Goal: Task Accomplishment & Management: Use online tool/utility

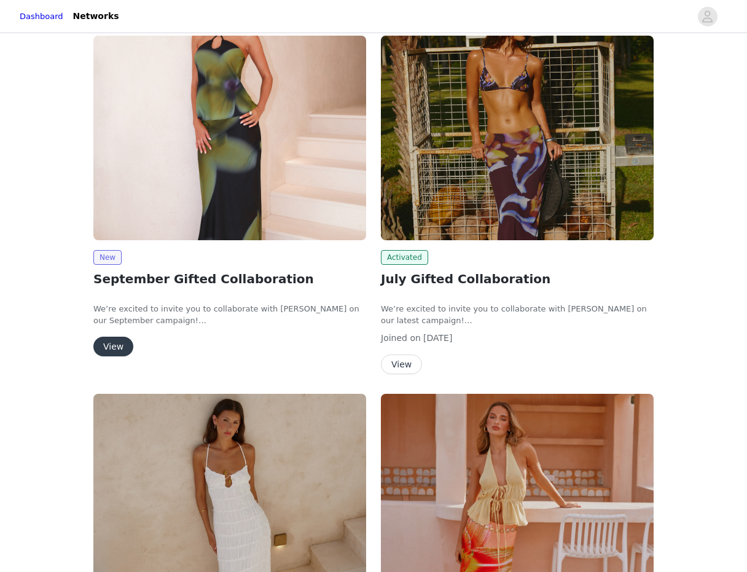
scroll to position [188, 0]
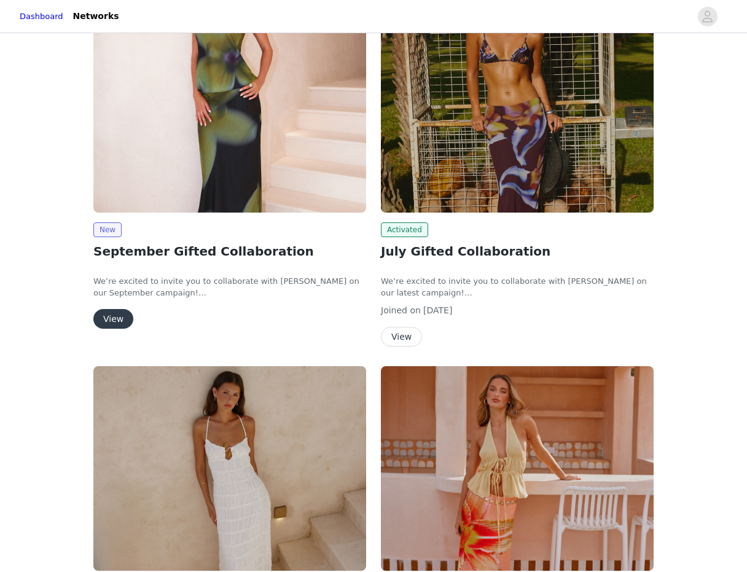
click at [109, 316] on button "View" at bounding box center [113, 319] width 40 height 20
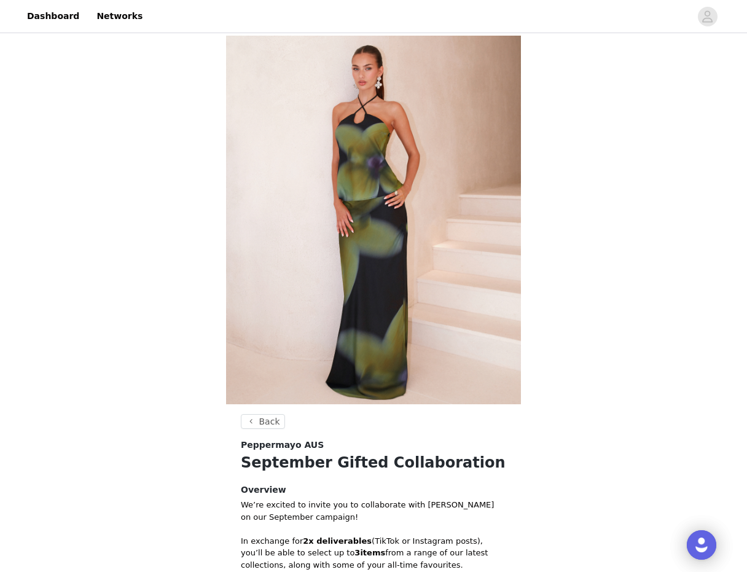
scroll to position [286, 0]
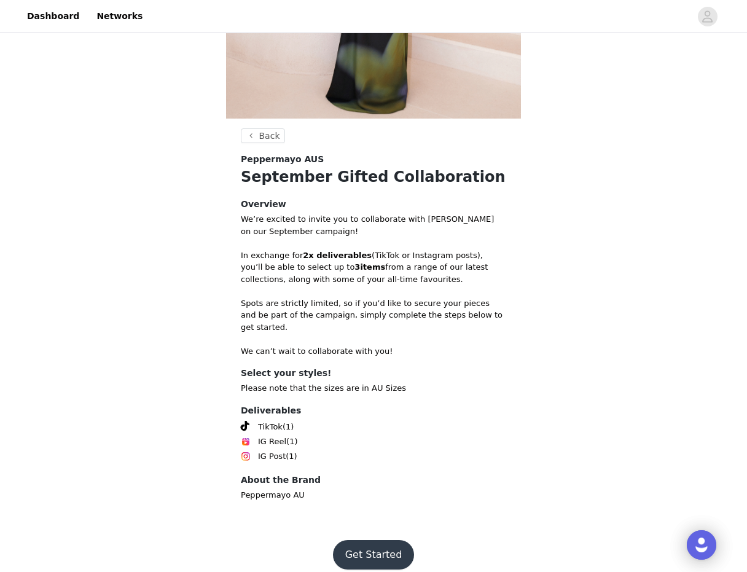
click at [367, 545] on button "Get Started" at bounding box center [374, 554] width 82 height 29
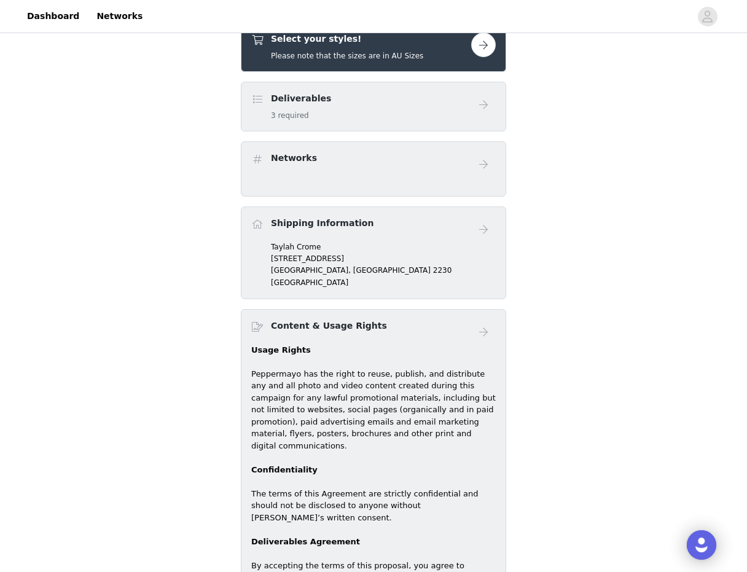
scroll to position [334, 0]
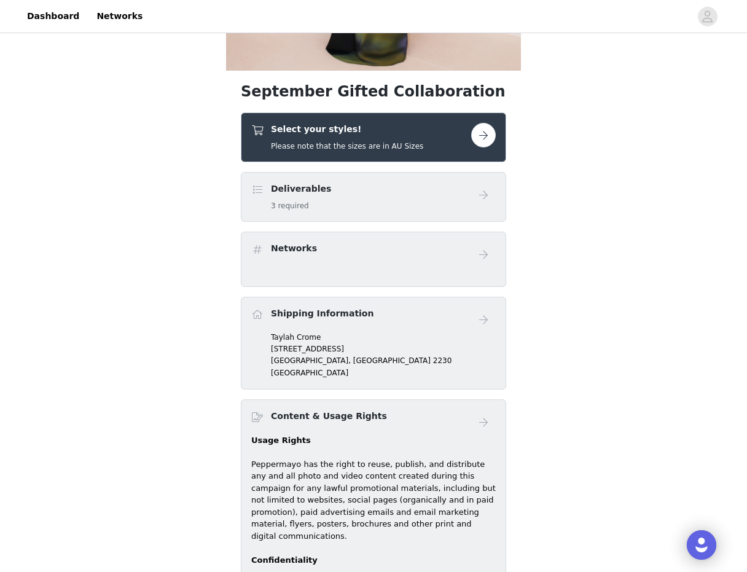
click at [483, 135] on button "button" at bounding box center [483, 135] width 25 height 25
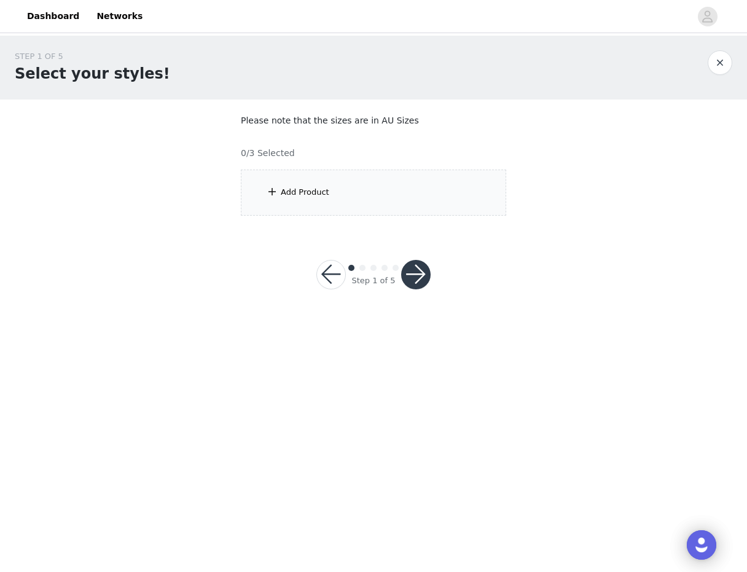
click at [372, 186] on div "Add Product" at bounding box center [373, 193] width 265 height 46
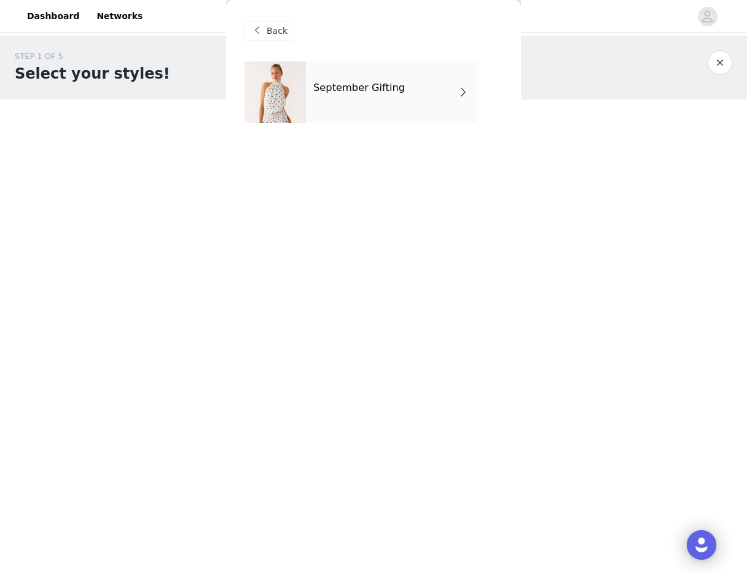
click at [378, 89] on h4 "September Gifting" at bounding box center [359, 87] width 92 height 11
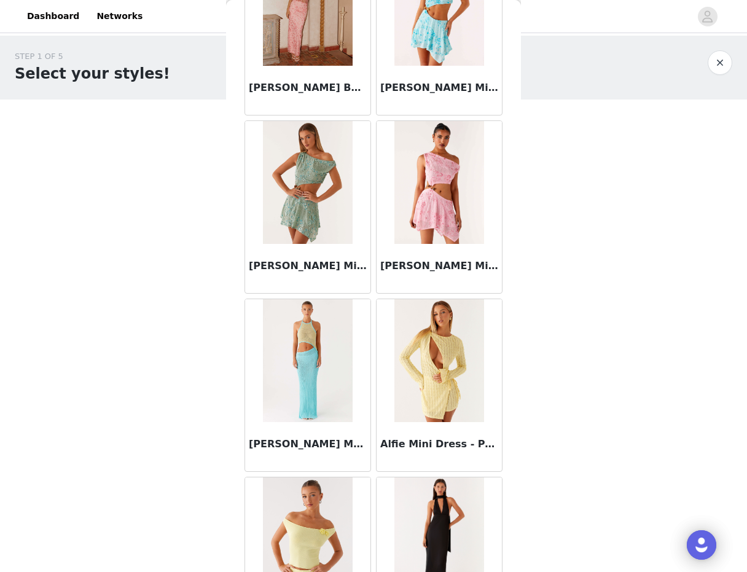
scroll to position [1308, 0]
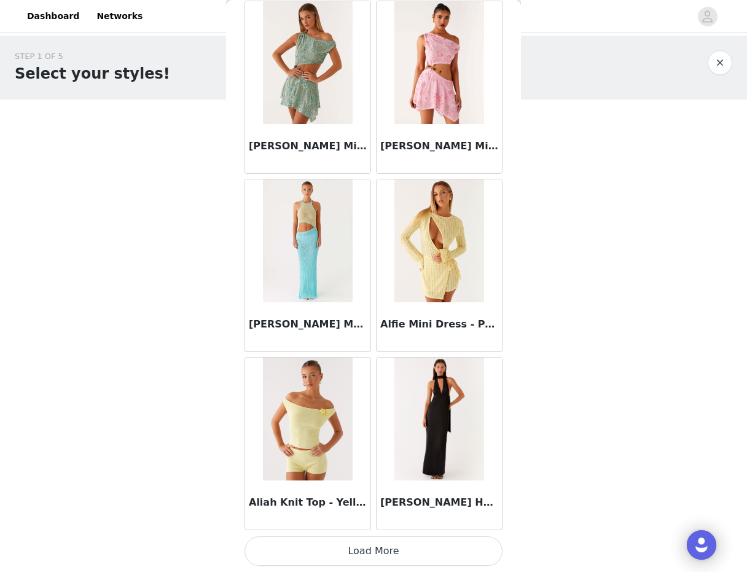
click at [335, 541] on button "Load More" at bounding box center [374, 550] width 258 height 29
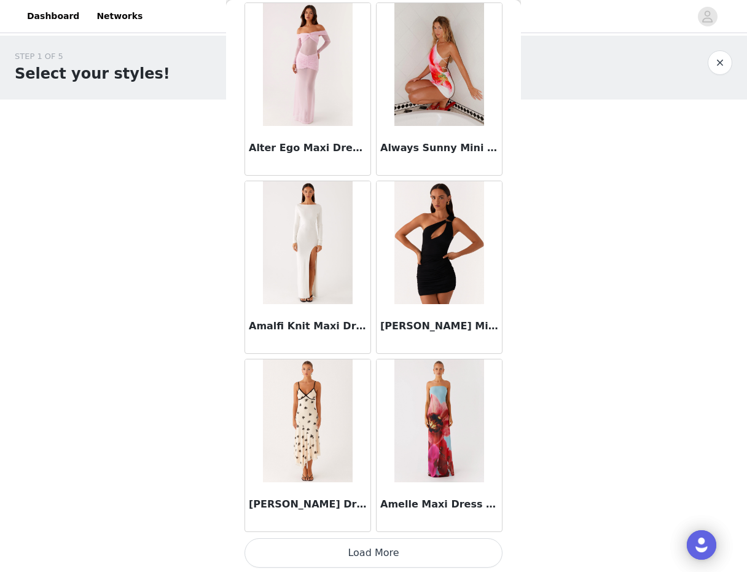
scroll to position [3090, 0]
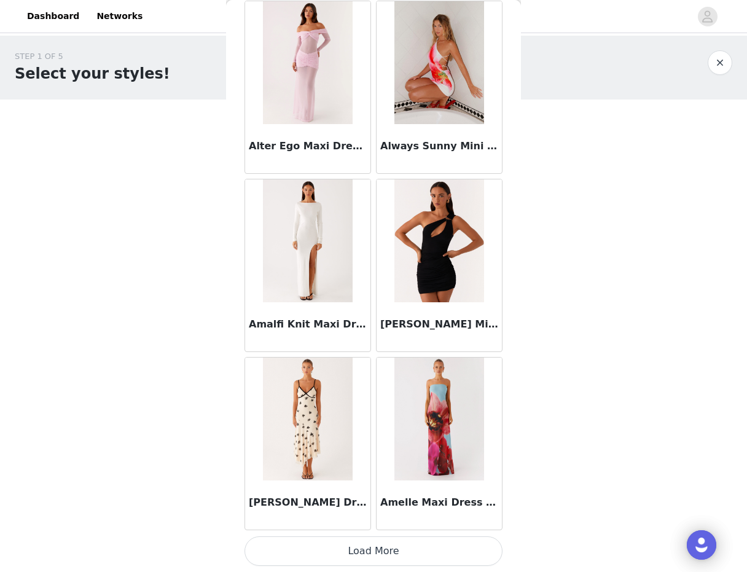
click at [350, 555] on button "Load More" at bounding box center [374, 550] width 258 height 29
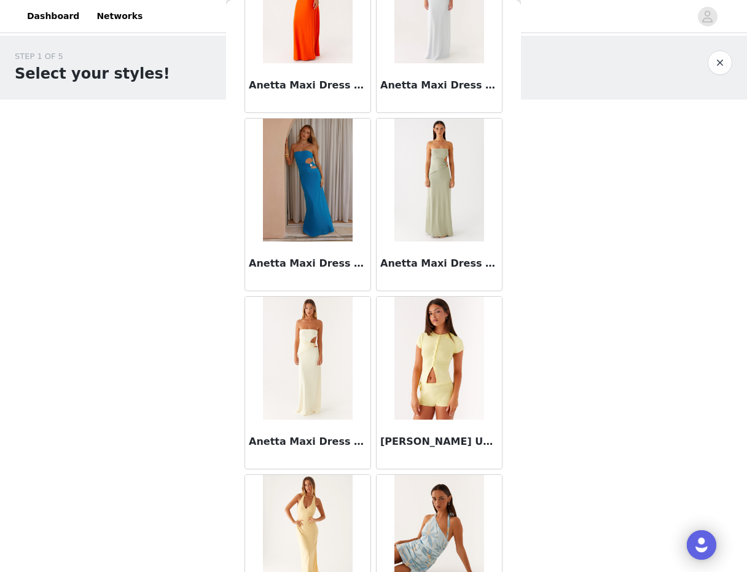
scroll to position [4871, 0]
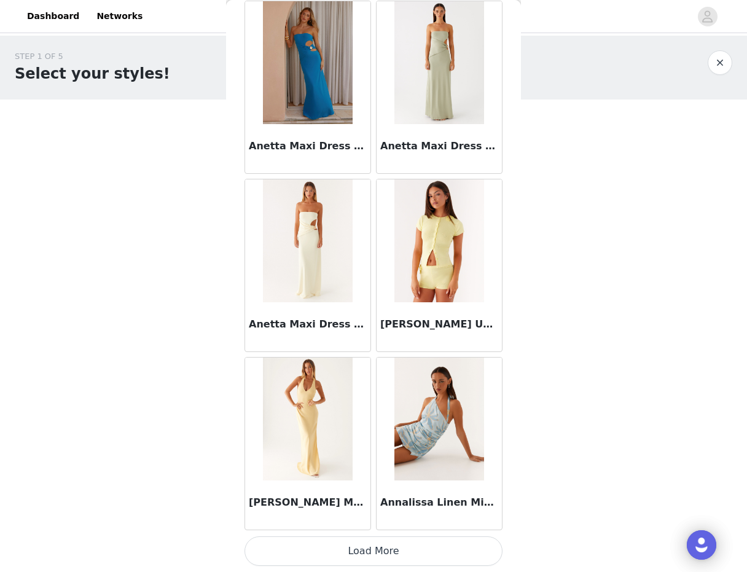
click at [331, 565] on button "Load More" at bounding box center [374, 550] width 258 height 29
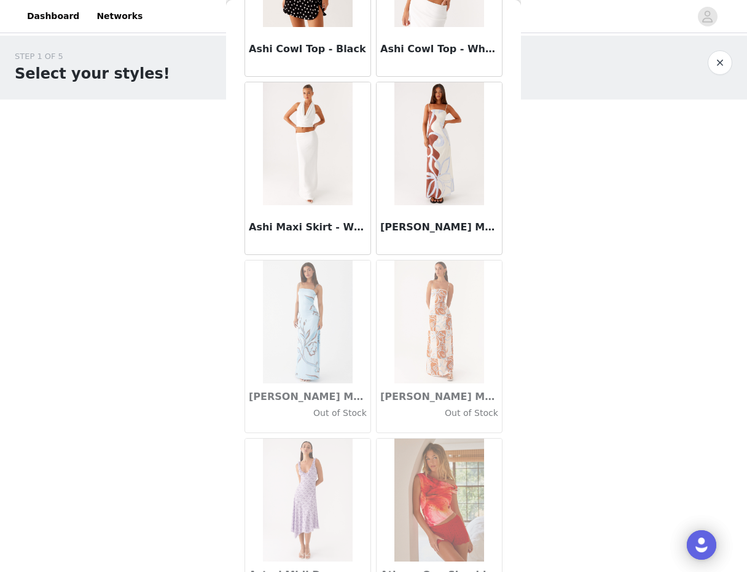
scroll to position [6653, 0]
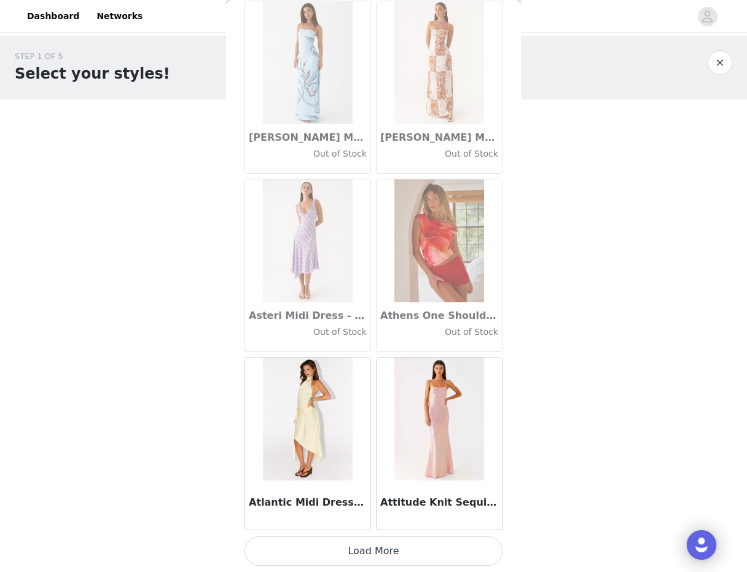
click at [330, 557] on button "Load More" at bounding box center [374, 550] width 258 height 29
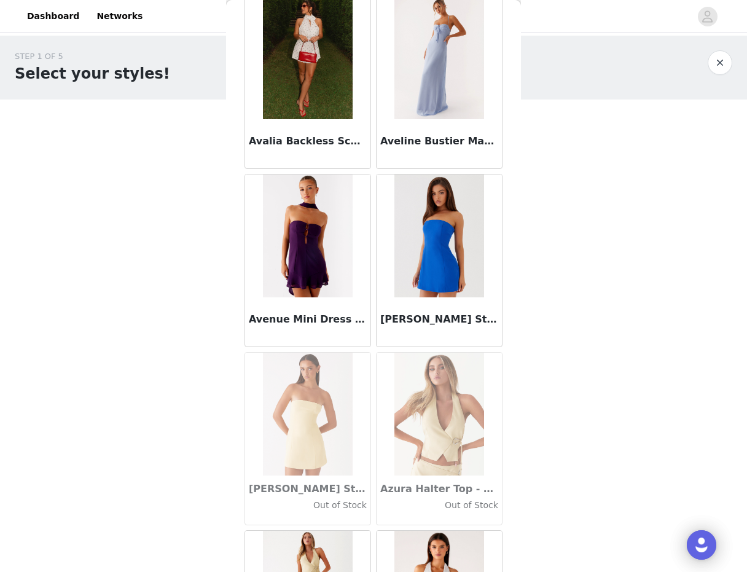
scroll to position [8427, 0]
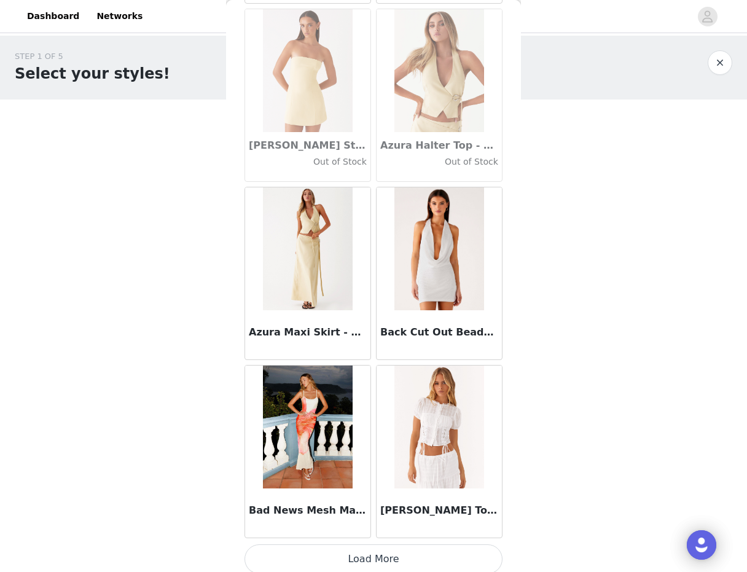
click at [330, 557] on button "Load More" at bounding box center [374, 558] width 258 height 29
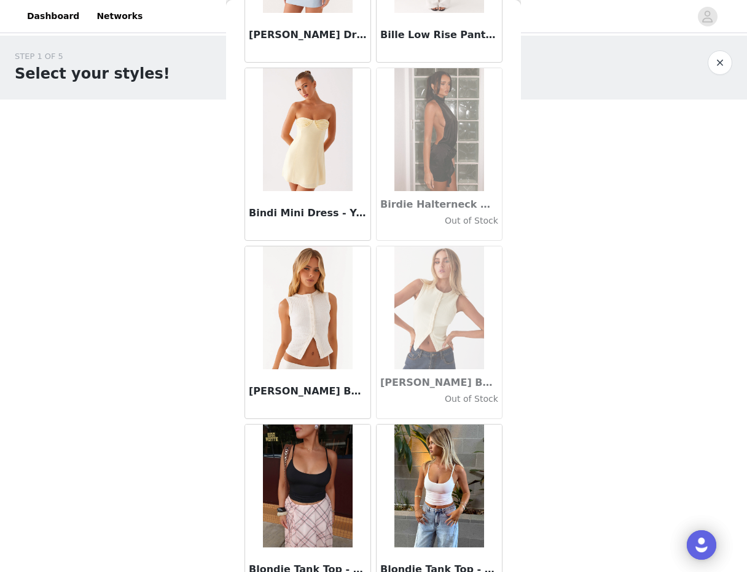
scroll to position [10216, 0]
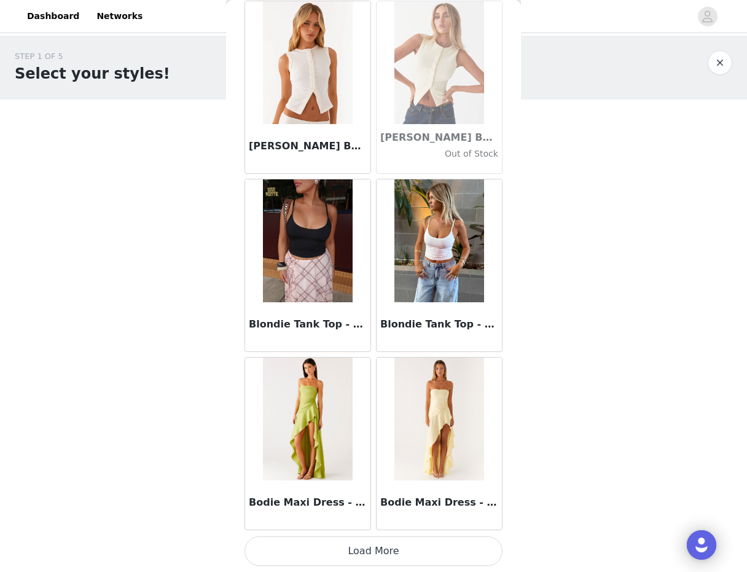
click at [331, 549] on button "Load More" at bounding box center [374, 550] width 258 height 29
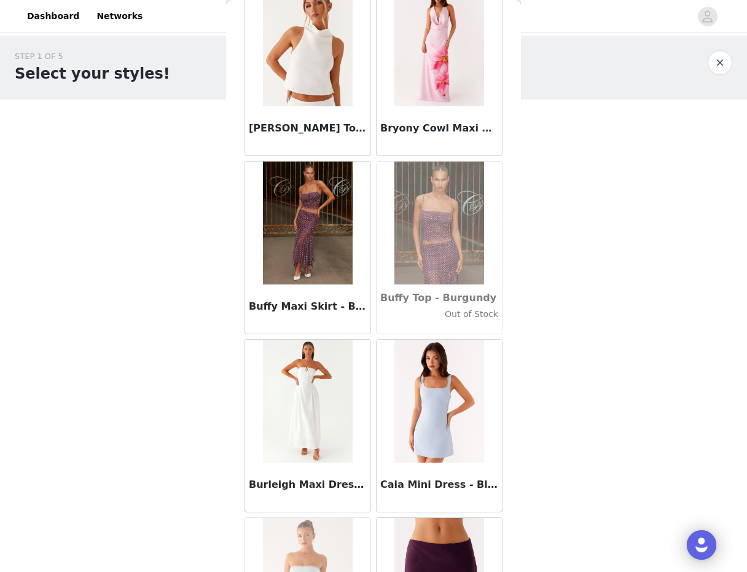
scroll to position [11998, 0]
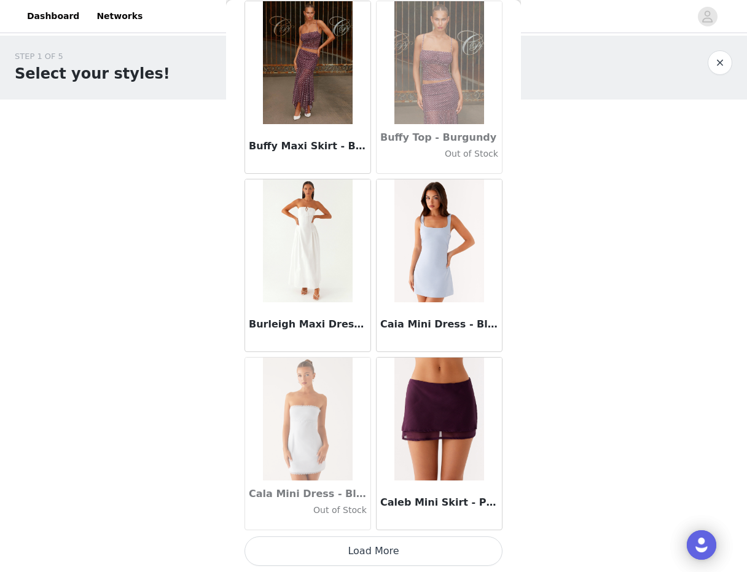
click at [335, 554] on button "Load More" at bounding box center [374, 550] width 258 height 29
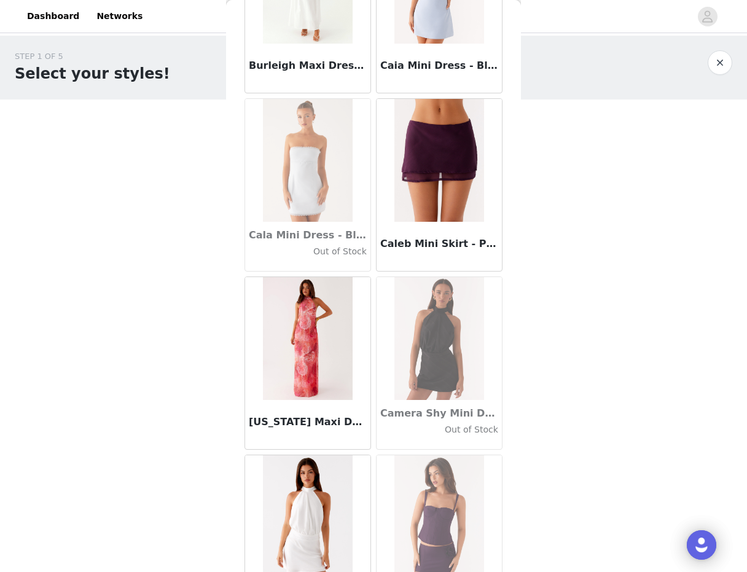
scroll to position [12682, 0]
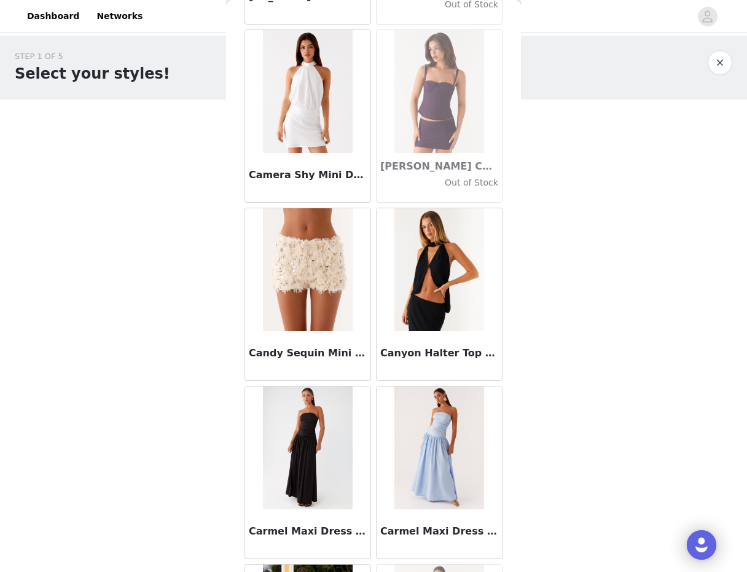
click at [428, 273] on img at bounding box center [438, 269] width 89 height 123
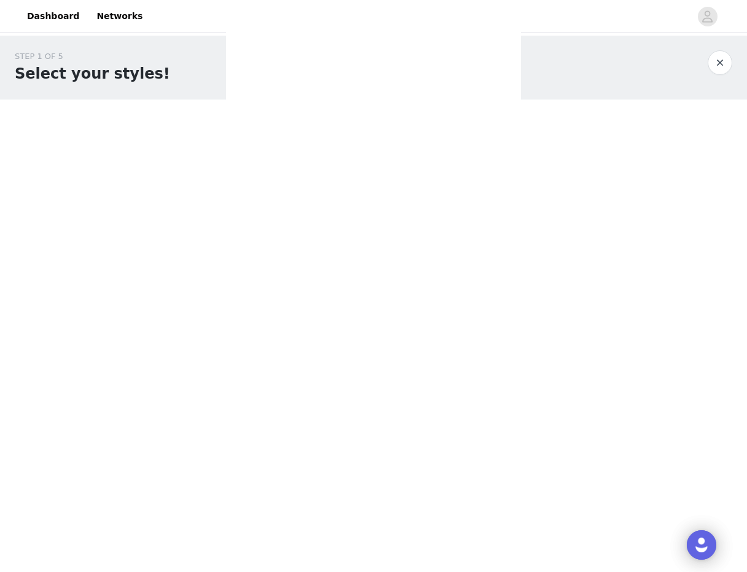
scroll to position [0, 0]
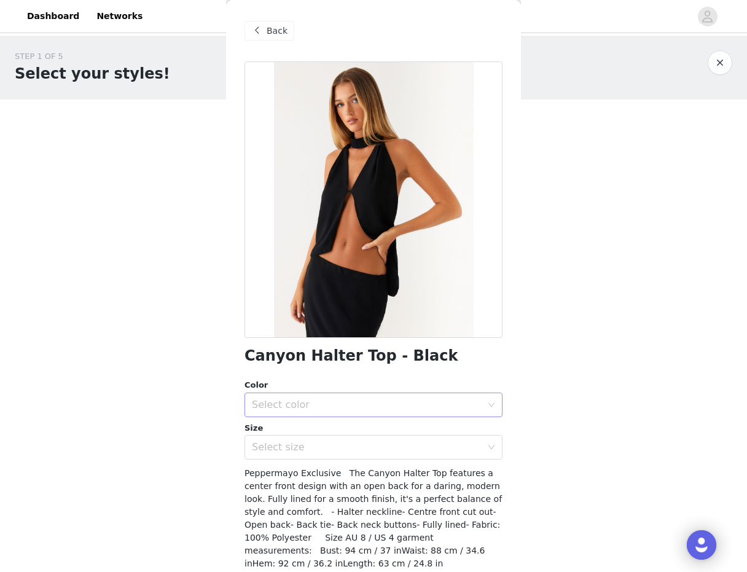
click at [325, 408] on div "Select color" at bounding box center [367, 405] width 230 height 12
click at [316, 424] on li "Black" at bounding box center [374, 432] width 258 height 20
click at [312, 455] on div "Select size" at bounding box center [369, 447] width 235 height 23
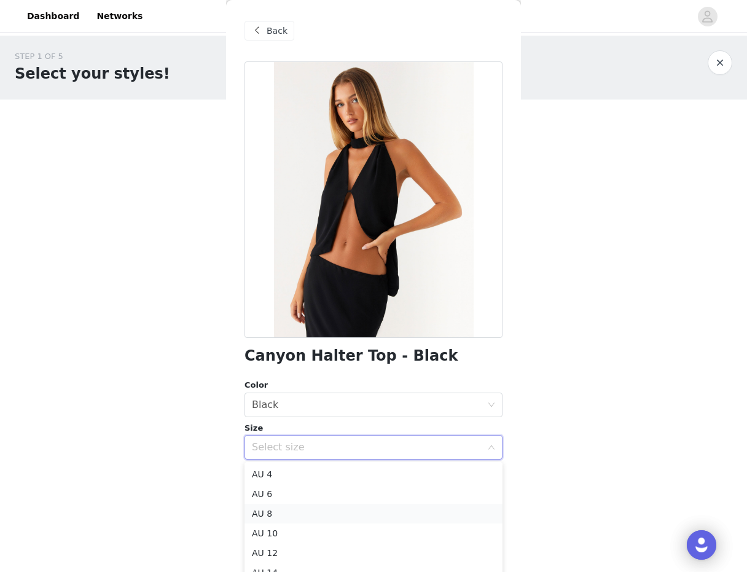
click at [297, 514] on li "AU 8" at bounding box center [374, 514] width 258 height 20
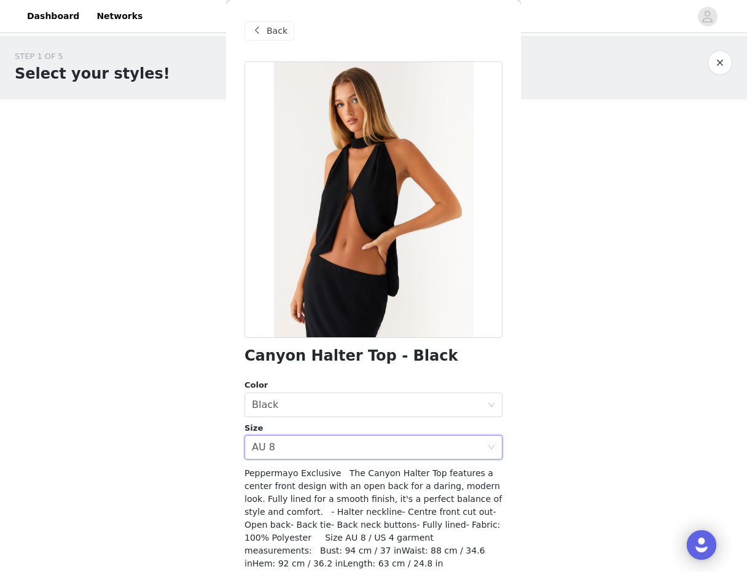
scroll to position [50, 0]
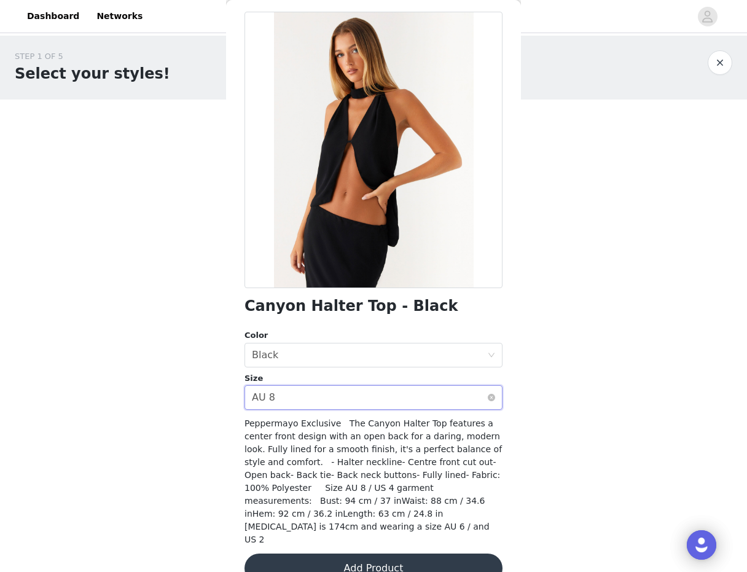
click at [308, 392] on div "Select size AU 8" at bounding box center [369, 397] width 235 height 23
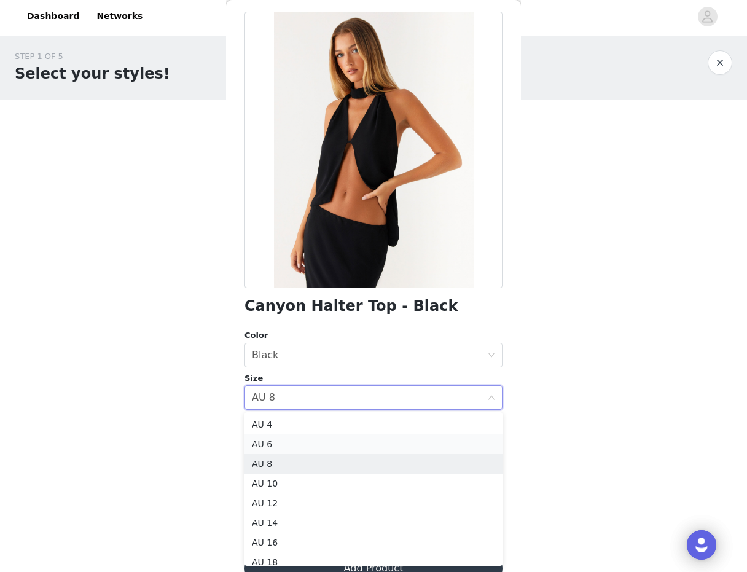
click at [294, 441] on li "AU 6" at bounding box center [374, 444] width 258 height 20
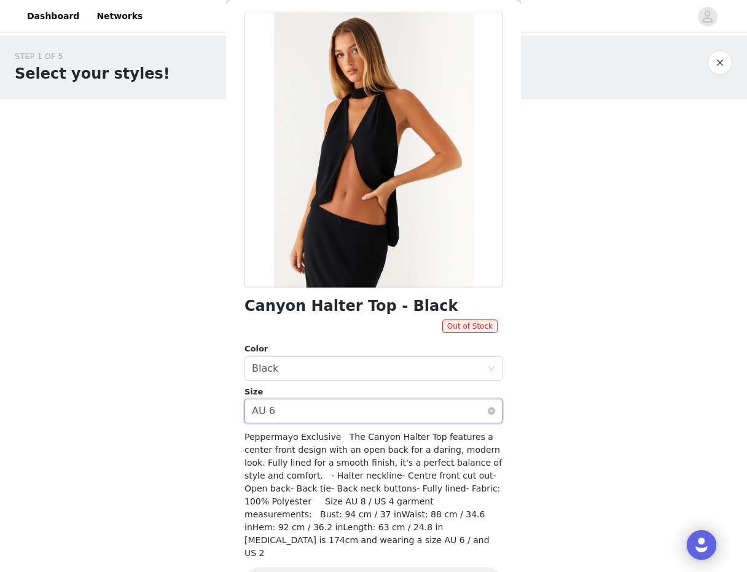
click at [326, 406] on div "Select size AU 6" at bounding box center [369, 410] width 235 height 23
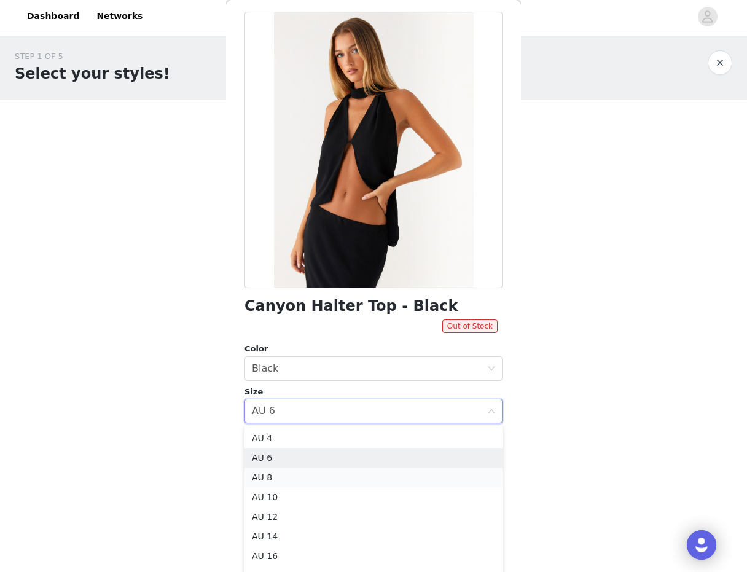
click at [297, 471] on li "AU 8" at bounding box center [374, 478] width 258 height 20
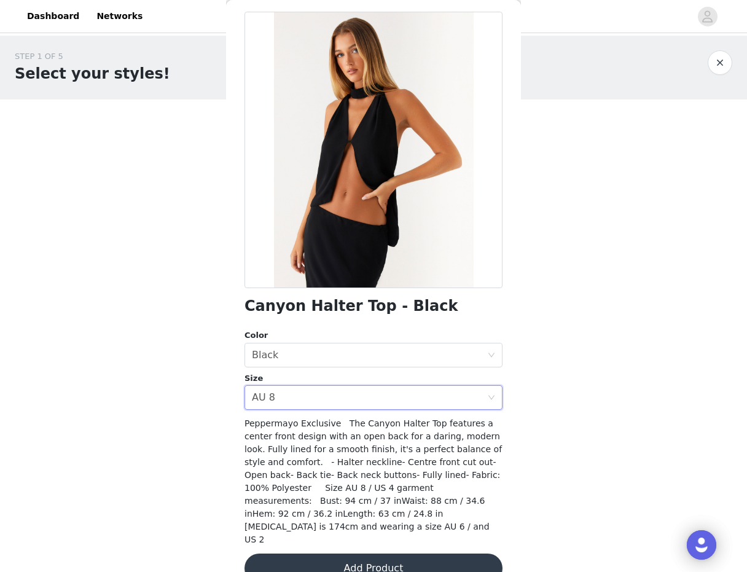
click at [303, 554] on button "Add Product" at bounding box center [374, 568] width 258 height 29
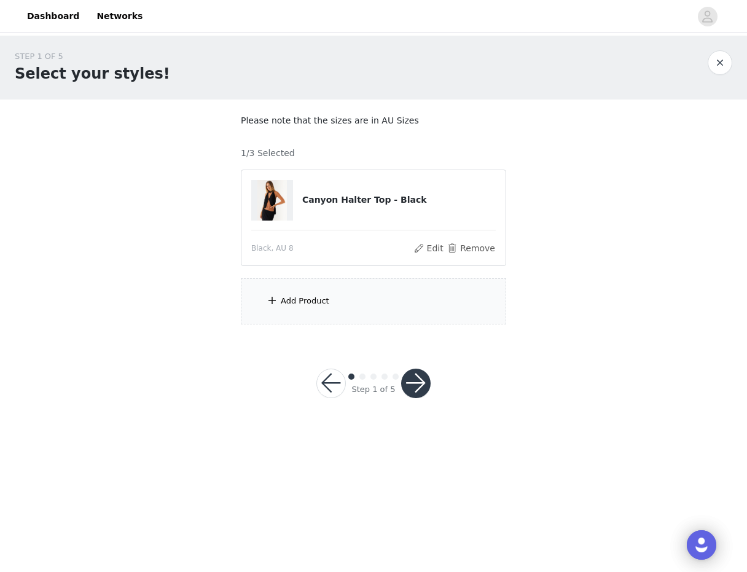
click at [315, 289] on div "Add Product" at bounding box center [373, 301] width 265 height 46
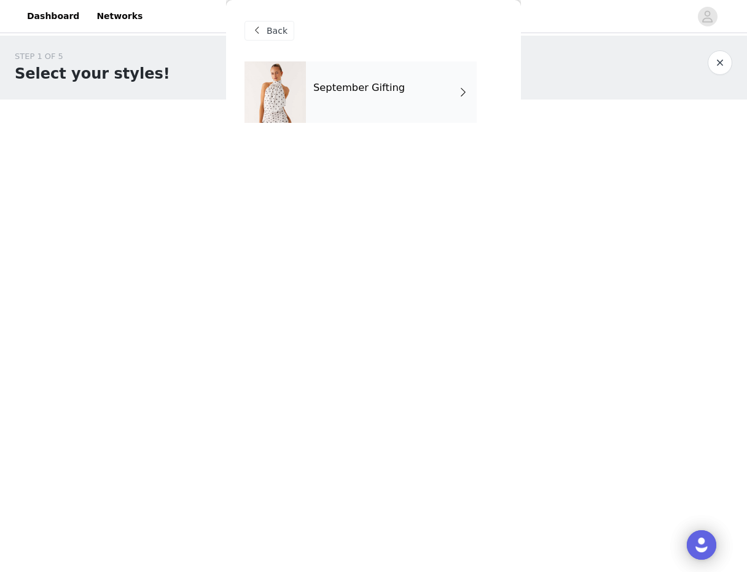
click at [377, 92] on h4 "September Gifting" at bounding box center [359, 87] width 92 height 11
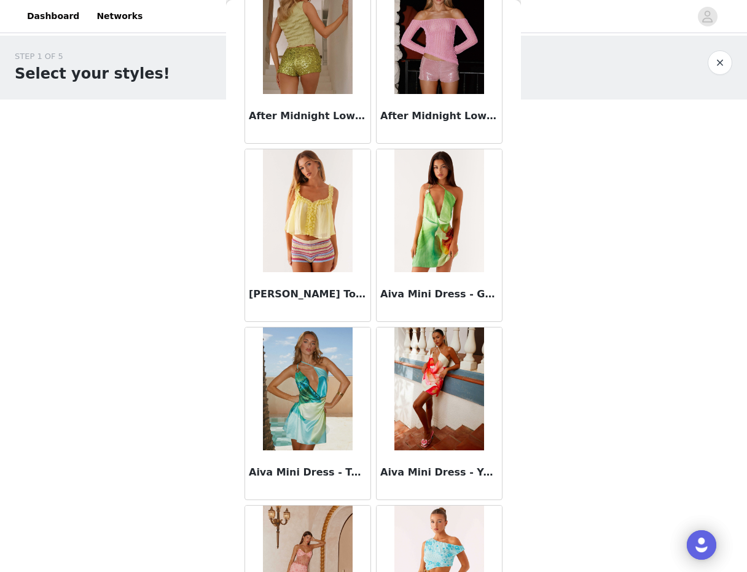
scroll to position [1308, 0]
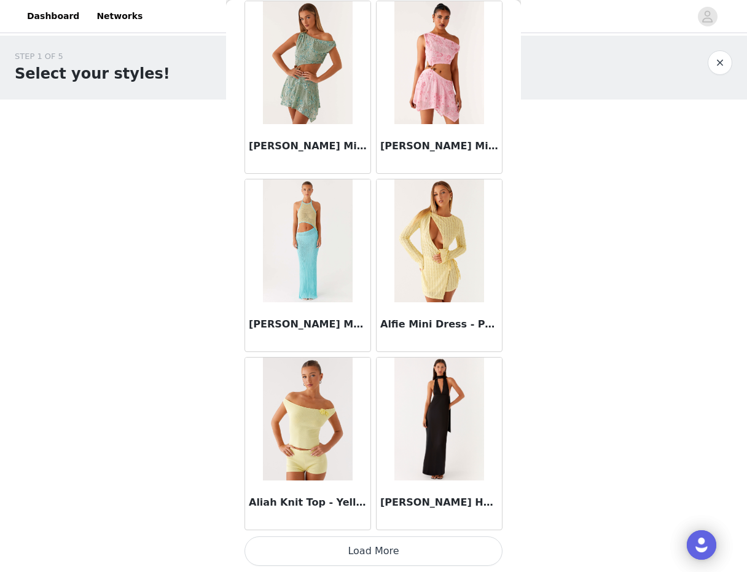
click at [313, 542] on button "Load More" at bounding box center [374, 550] width 258 height 29
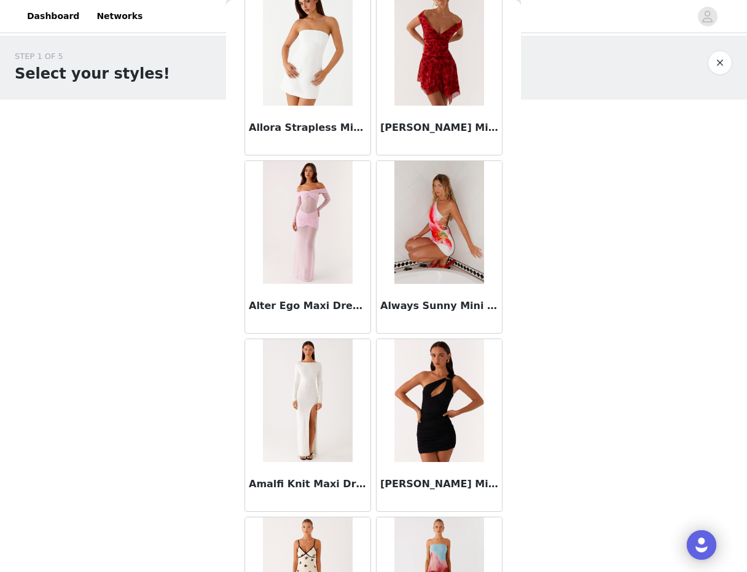
scroll to position [3090, 0]
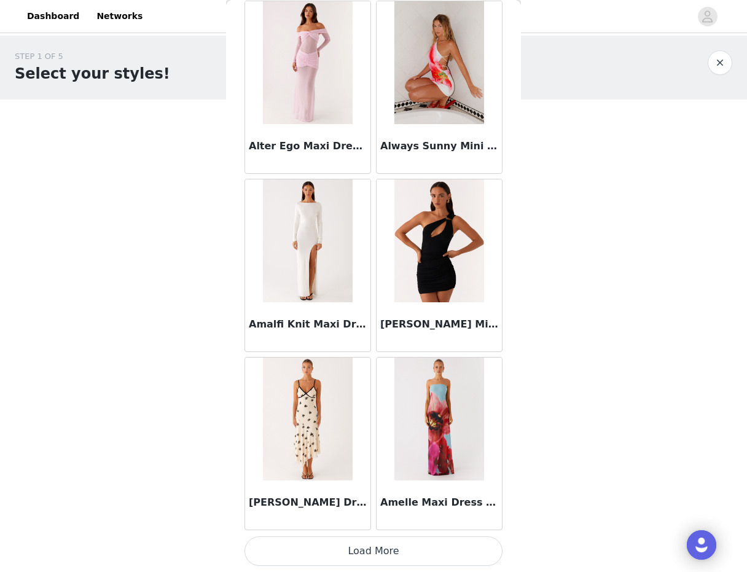
click at [304, 547] on button "Load More" at bounding box center [374, 550] width 258 height 29
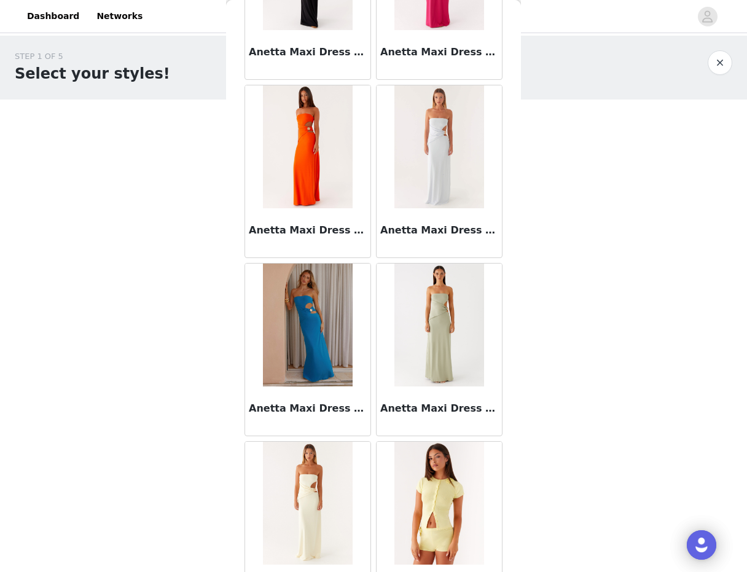
scroll to position [4871, 0]
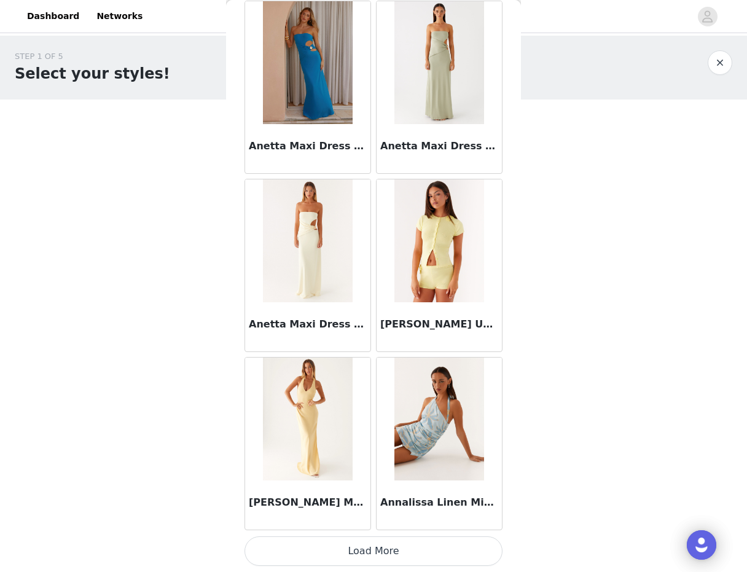
click at [313, 560] on button "Load More" at bounding box center [374, 550] width 258 height 29
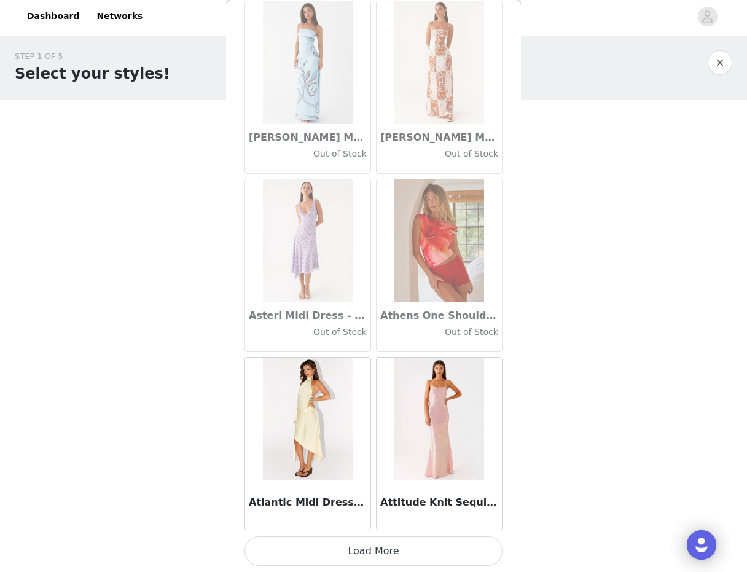
click at [313, 560] on button "Load More" at bounding box center [374, 550] width 258 height 29
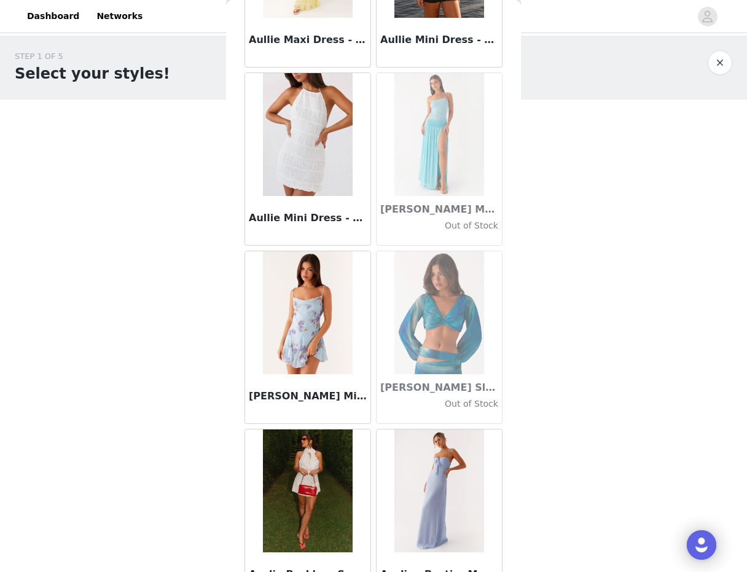
scroll to position [8435, 0]
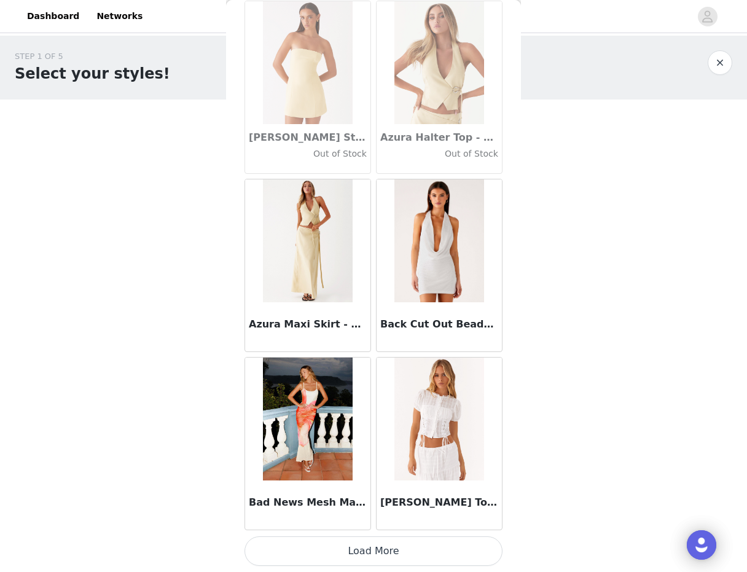
click at [313, 550] on button "Load More" at bounding box center [374, 550] width 258 height 29
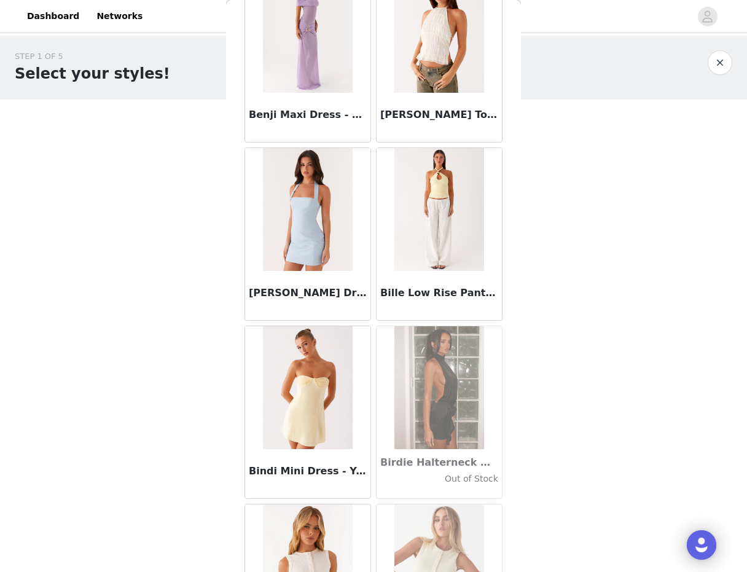
scroll to position [9714, 0]
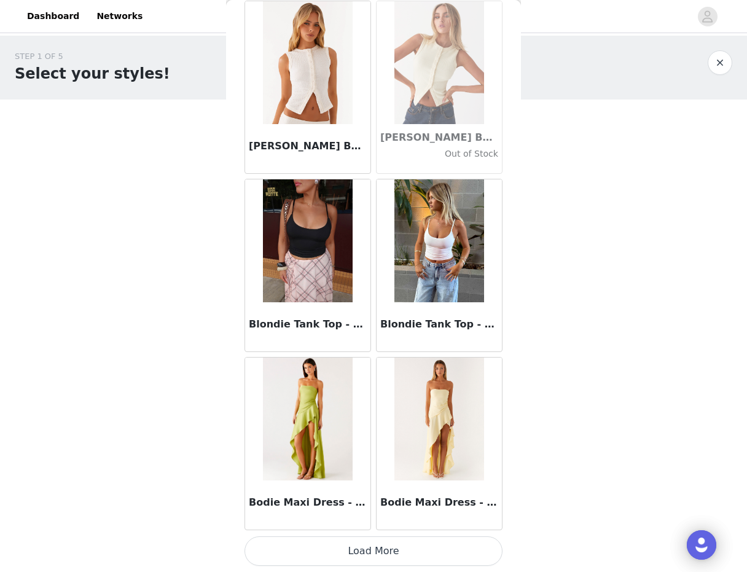
click at [317, 548] on button "Load More" at bounding box center [374, 550] width 258 height 29
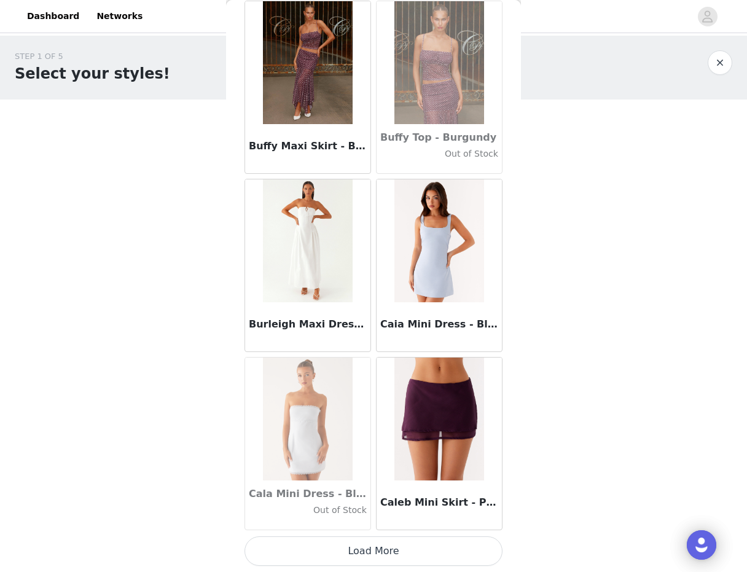
click at [317, 542] on button "Load More" at bounding box center [374, 550] width 258 height 29
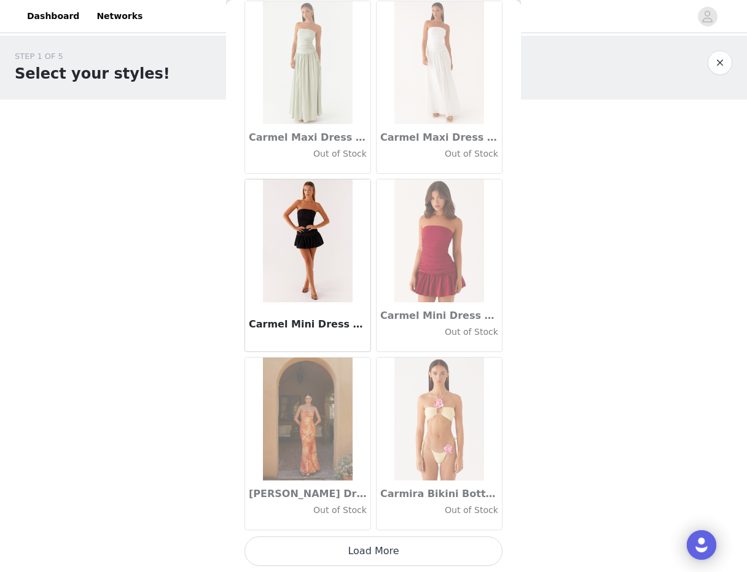
click at [327, 554] on button "Load More" at bounding box center [374, 550] width 258 height 29
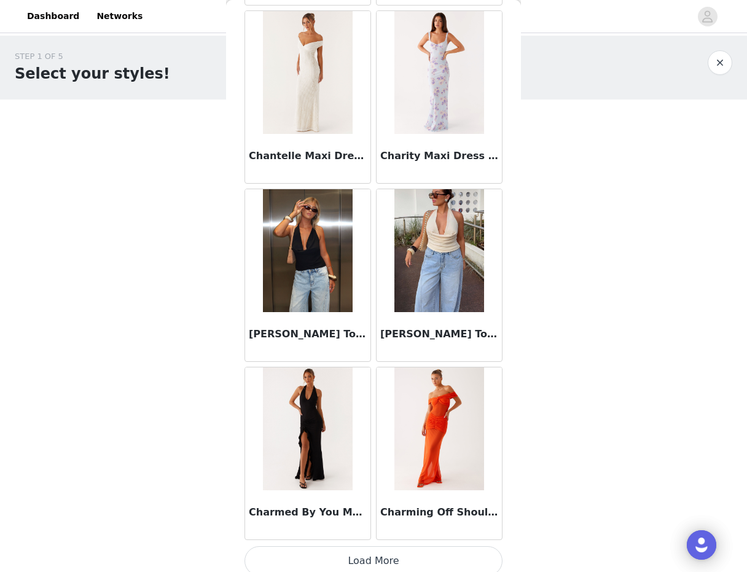
scroll to position [15561, 0]
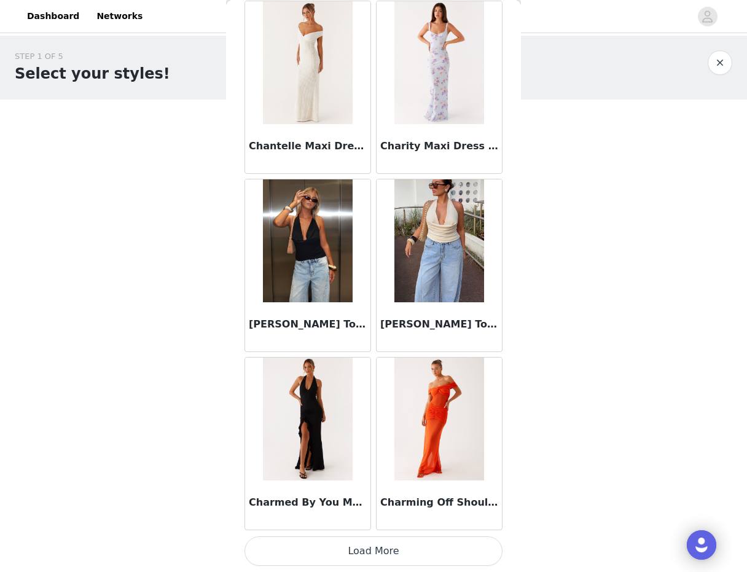
click at [326, 539] on button "Load More" at bounding box center [374, 550] width 258 height 29
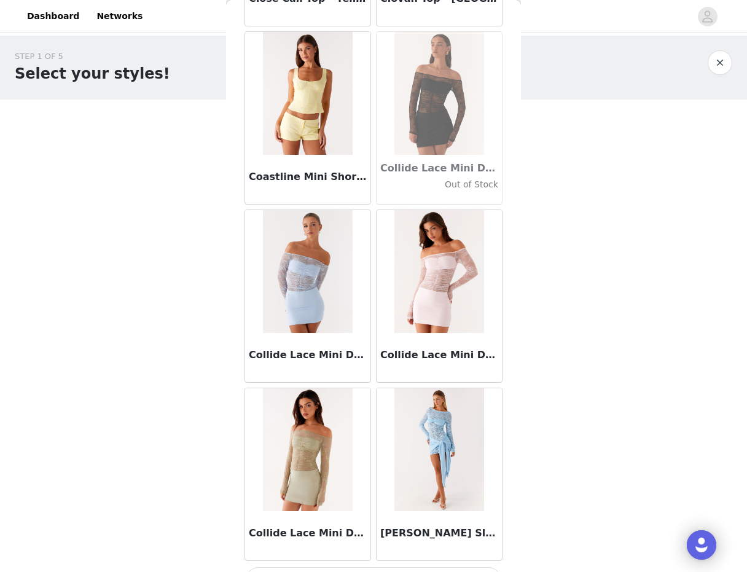
scroll to position [17343, 0]
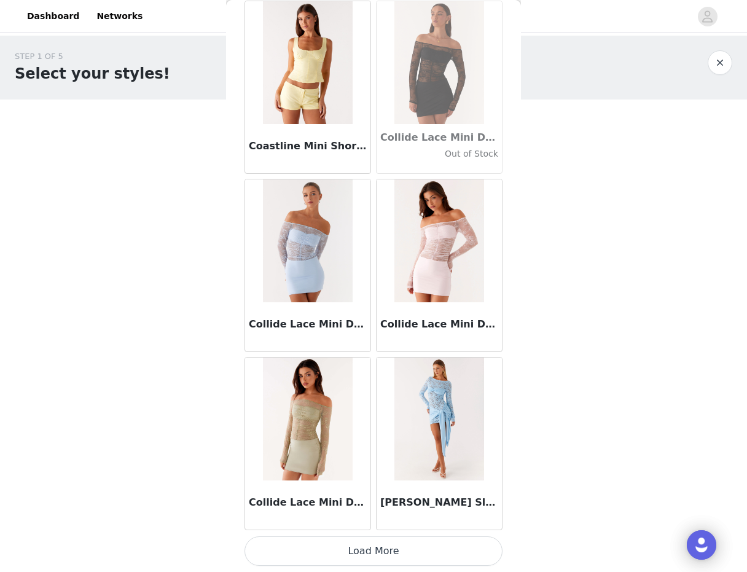
click at [350, 554] on button "Load More" at bounding box center [374, 550] width 258 height 29
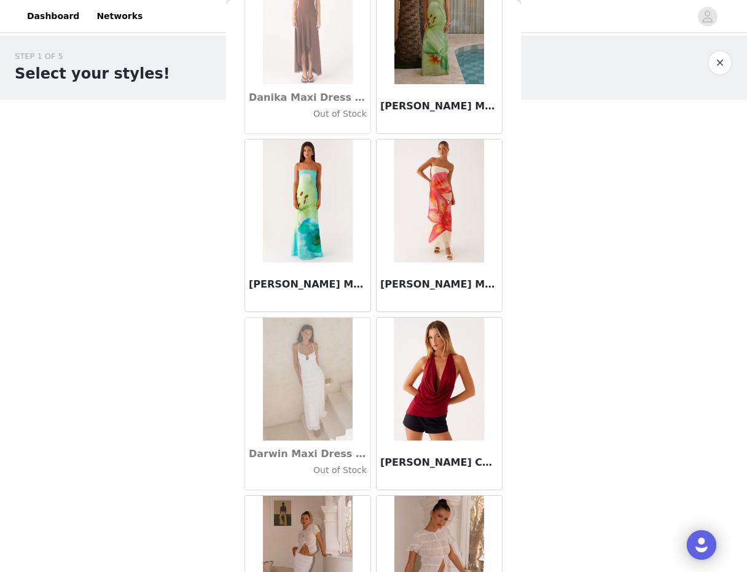
scroll to position [19125, 0]
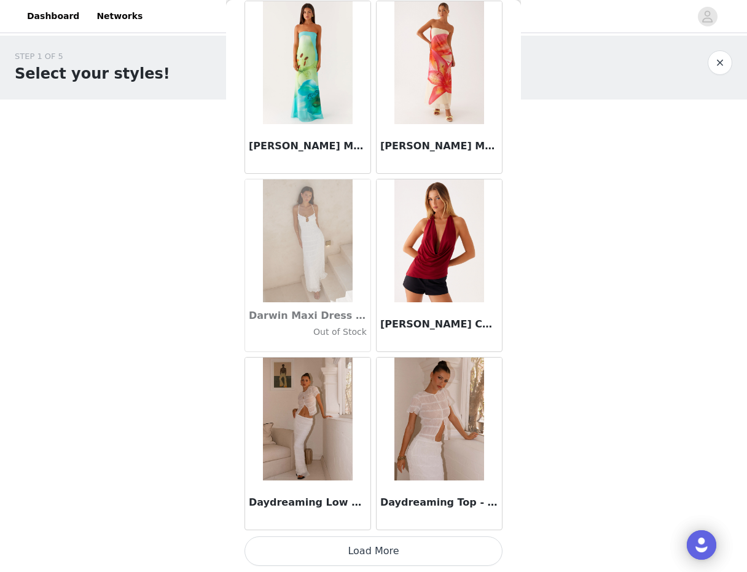
click at [345, 546] on button "Load More" at bounding box center [374, 550] width 258 height 29
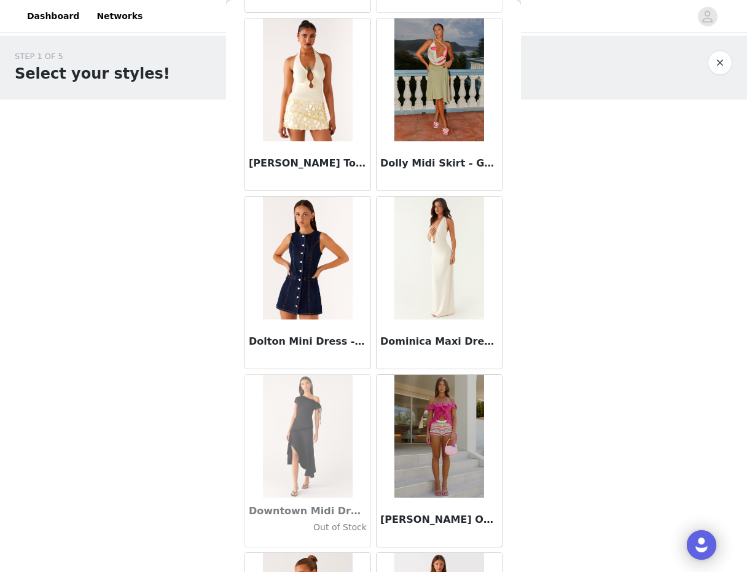
scroll to position [20906, 0]
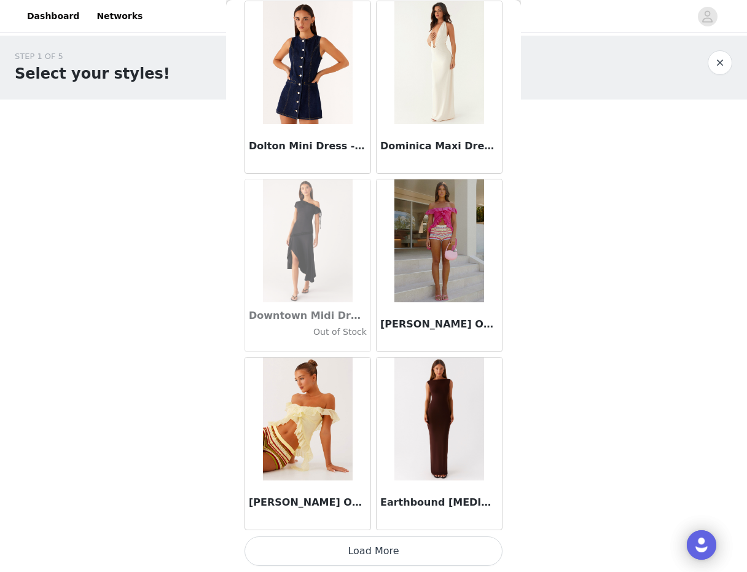
click at [352, 546] on button "Load More" at bounding box center [374, 550] width 258 height 29
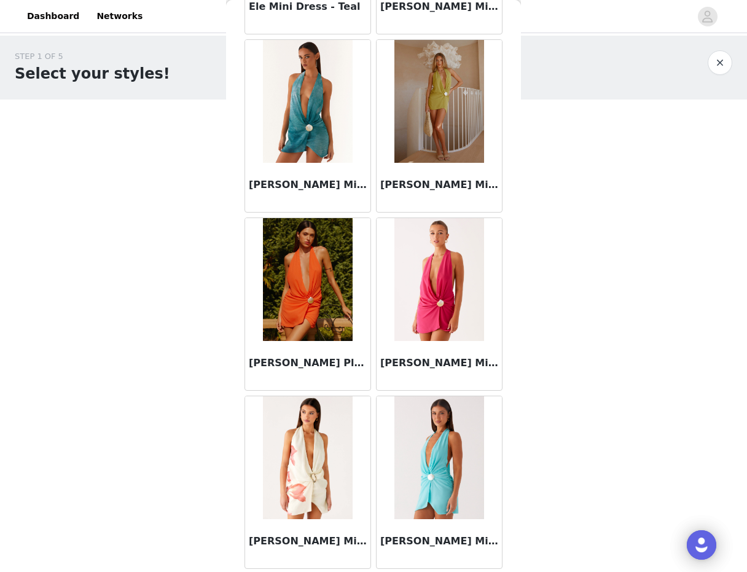
scroll to position [22688, 0]
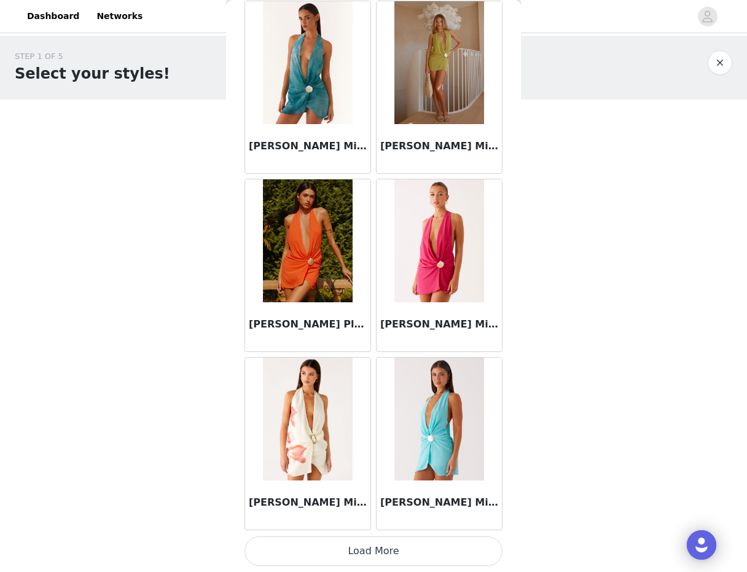
click at [351, 549] on button "Load More" at bounding box center [374, 550] width 258 height 29
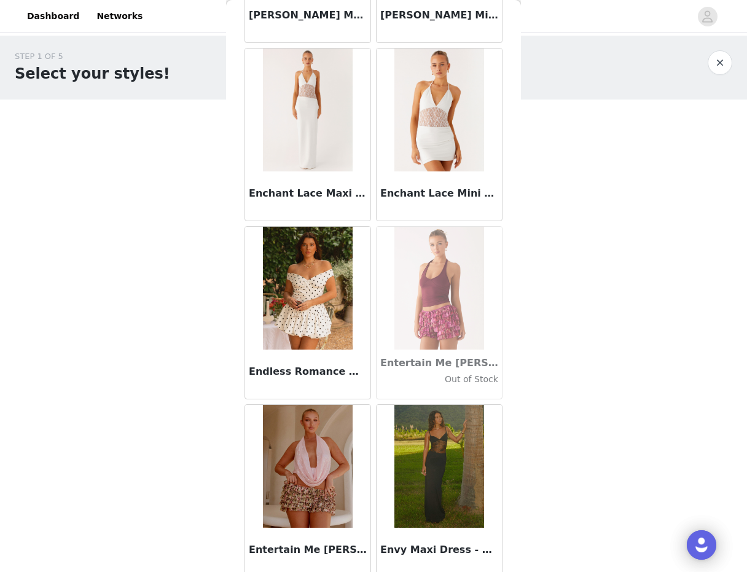
scroll to position [24470, 0]
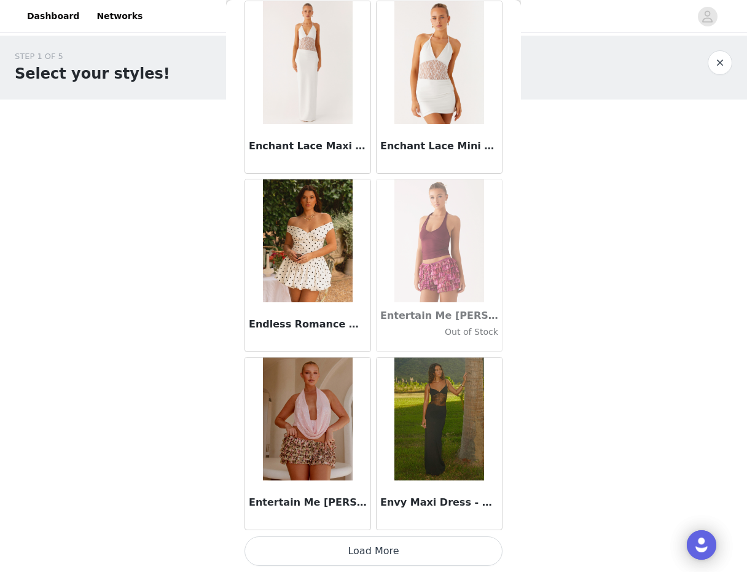
click at [351, 549] on button "Load More" at bounding box center [374, 550] width 258 height 29
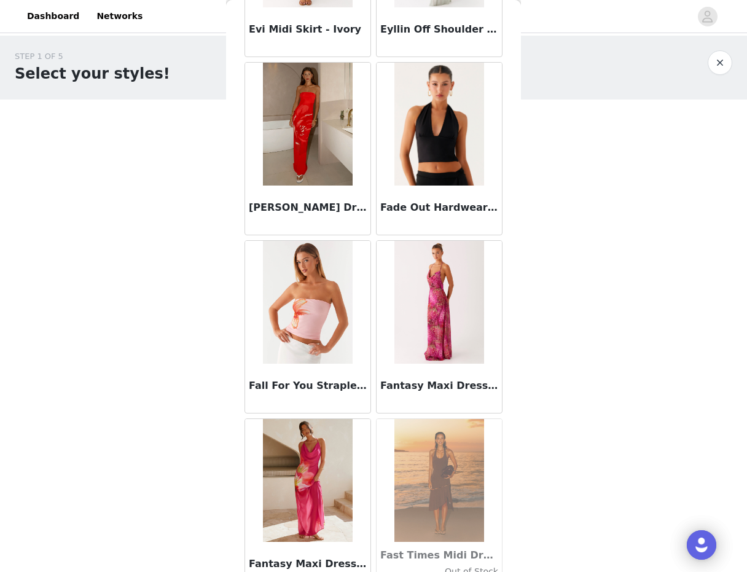
scroll to position [26251, 0]
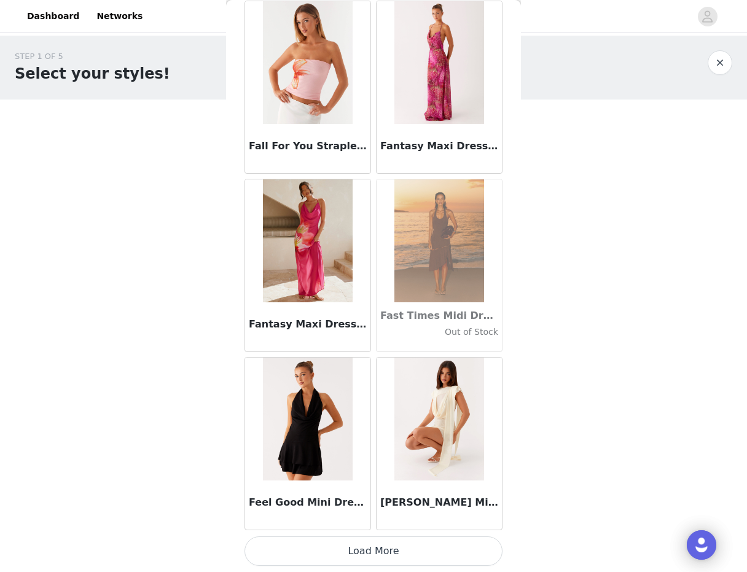
click at [345, 548] on button "Load More" at bounding box center [374, 550] width 258 height 29
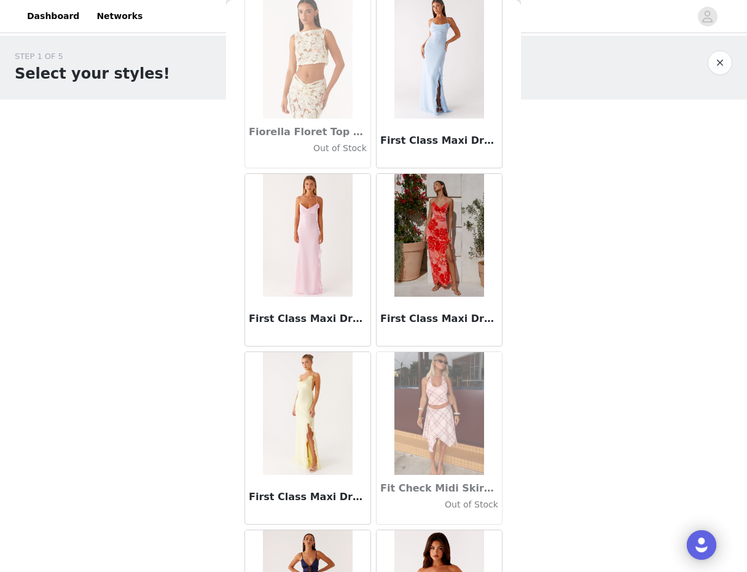
scroll to position [28033, 0]
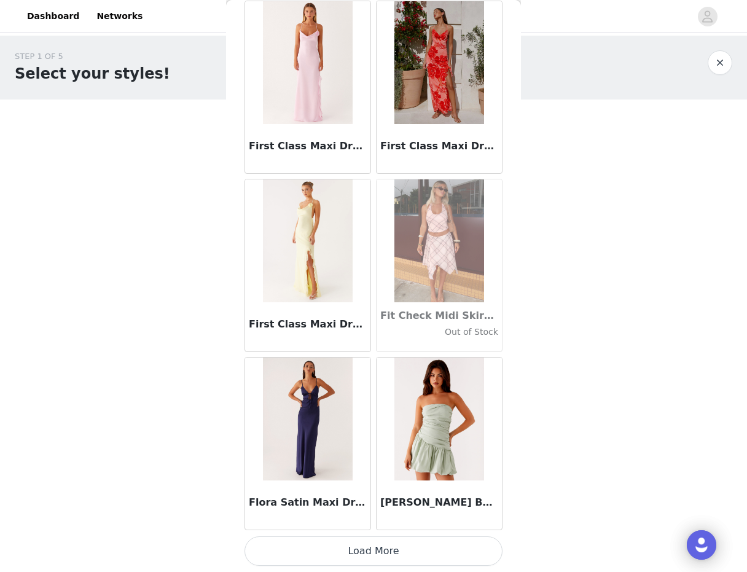
click at [345, 549] on button "Load More" at bounding box center [374, 550] width 258 height 29
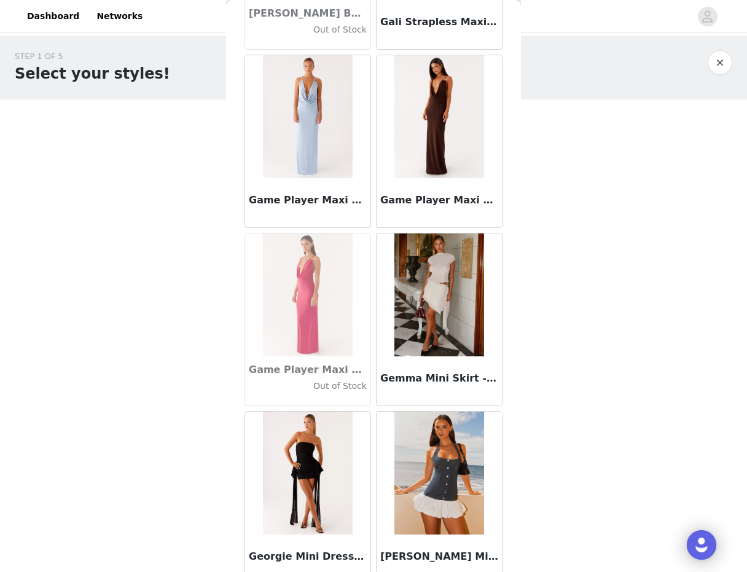
scroll to position [29815, 0]
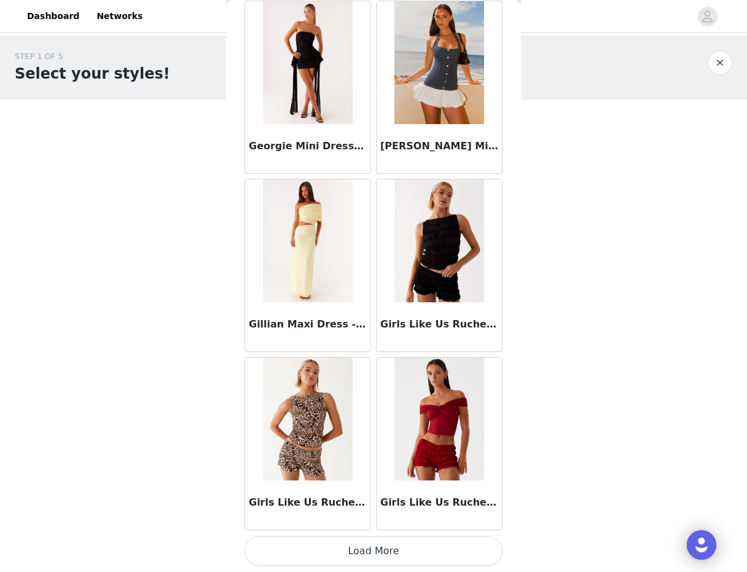
click at [333, 550] on button "Load More" at bounding box center [374, 550] width 258 height 29
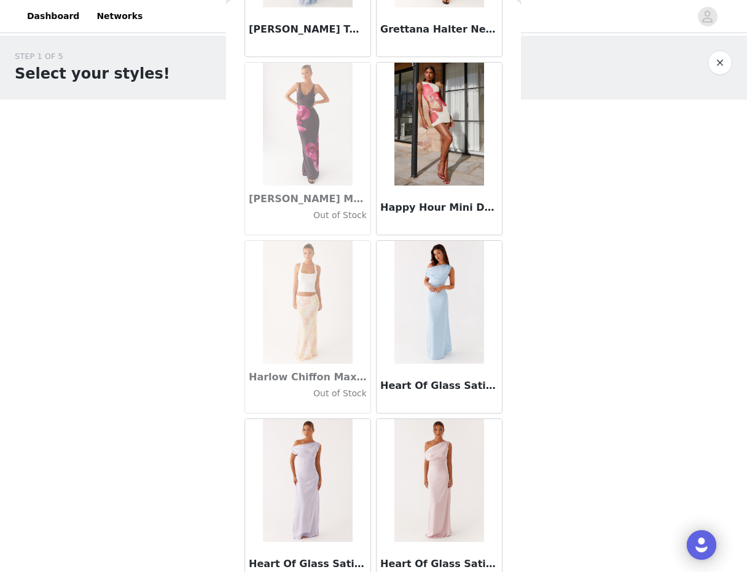
scroll to position [31596, 0]
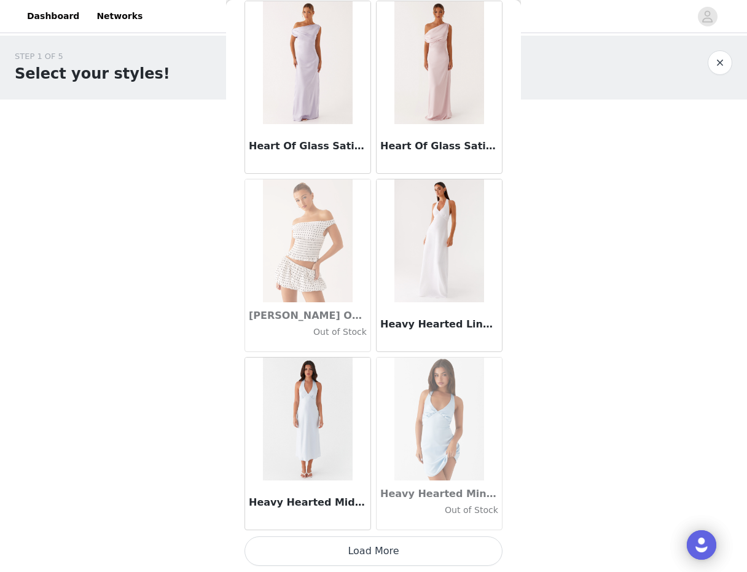
click at [333, 550] on button "Load More" at bounding box center [374, 550] width 258 height 29
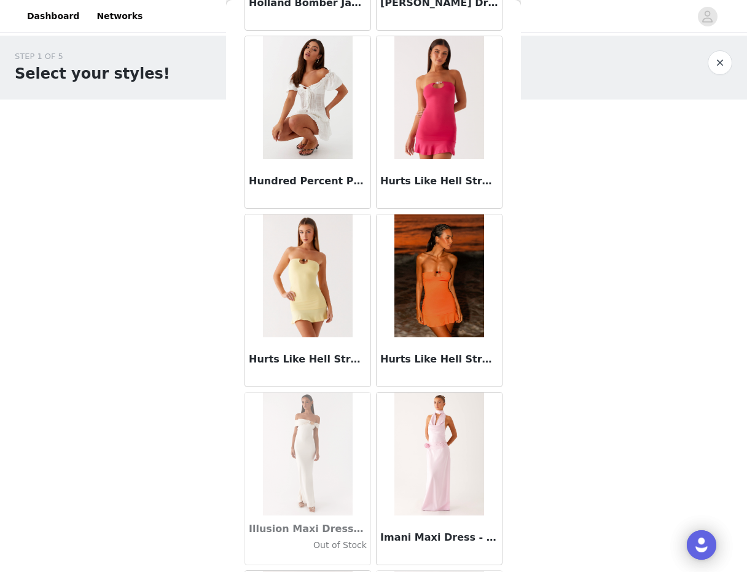
scroll to position [33378, 0]
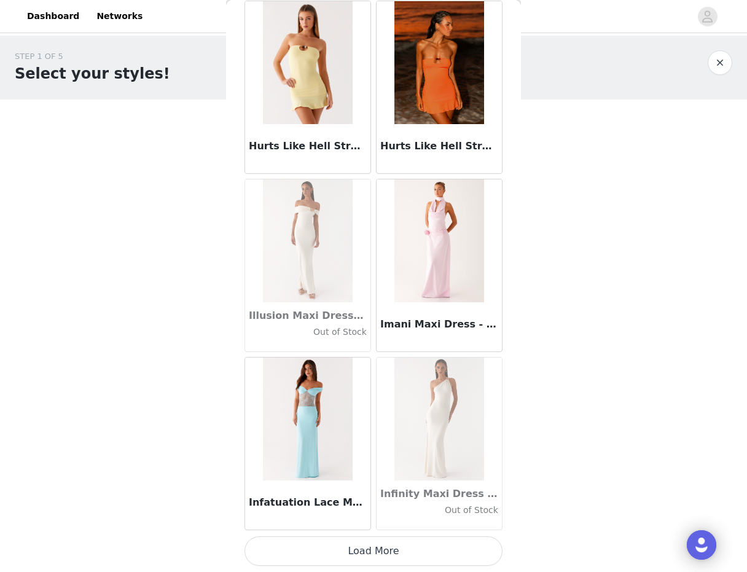
click at [333, 550] on button "Load More" at bounding box center [374, 550] width 258 height 29
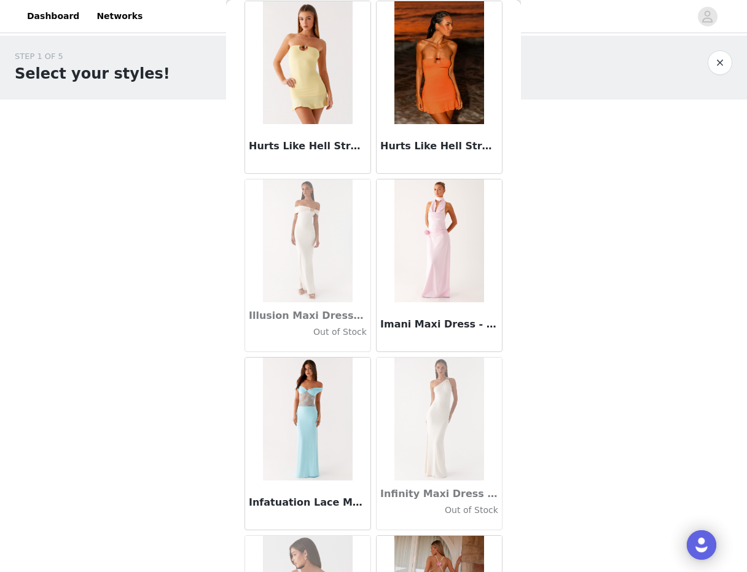
scroll to position [34054, 0]
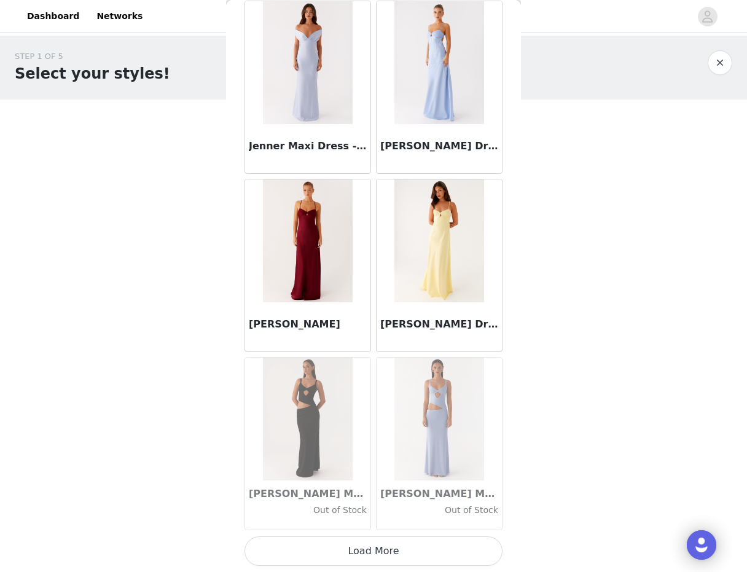
click at [333, 550] on button "Load More" at bounding box center [374, 550] width 258 height 29
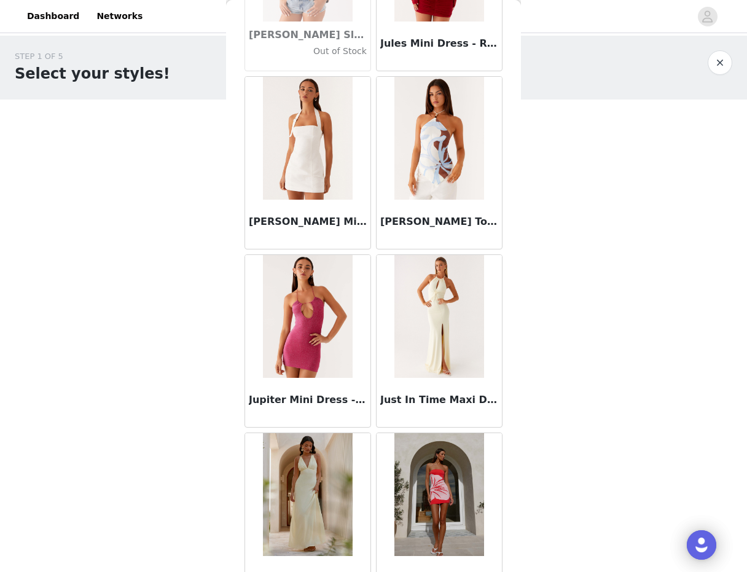
scroll to position [36941, 0]
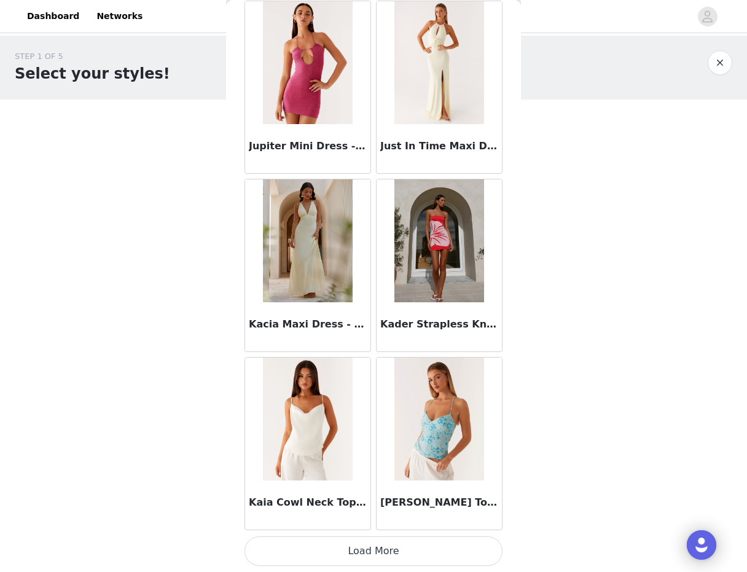
click at [328, 544] on button "Load More" at bounding box center [374, 550] width 258 height 29
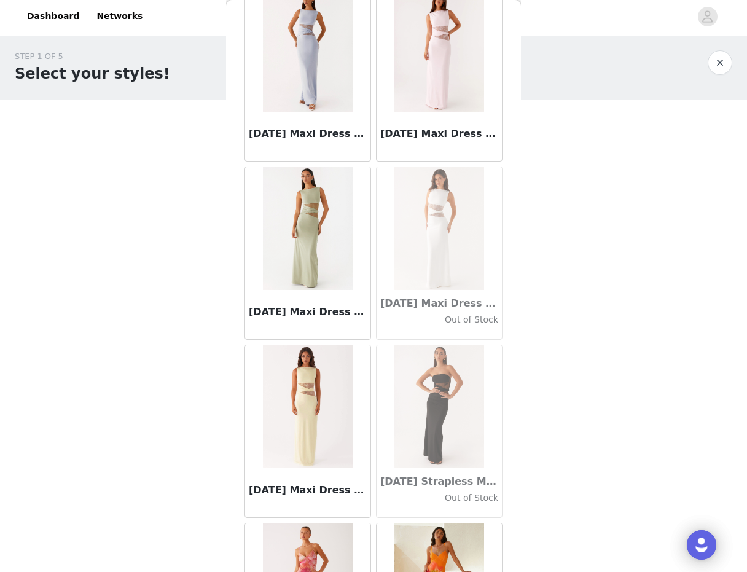
scroll to position [38723, 0]
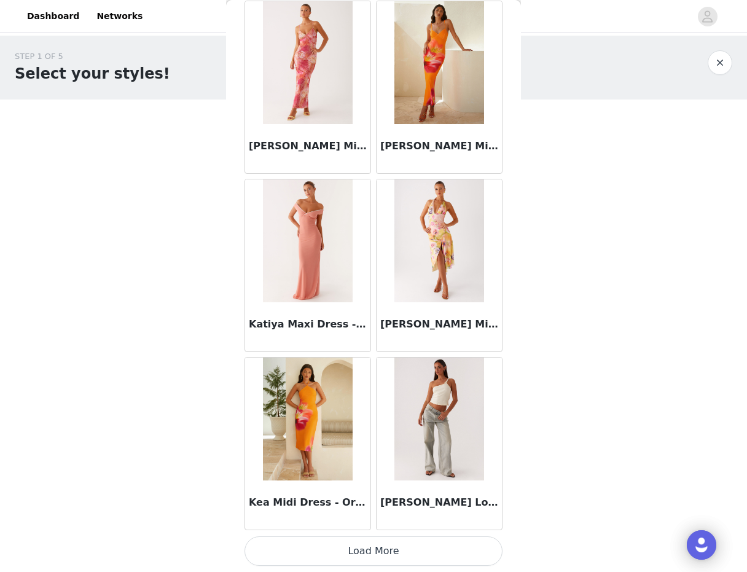
click at [328, 544] on button "Load More" at bounding box center [374, 550] width 258 height 29
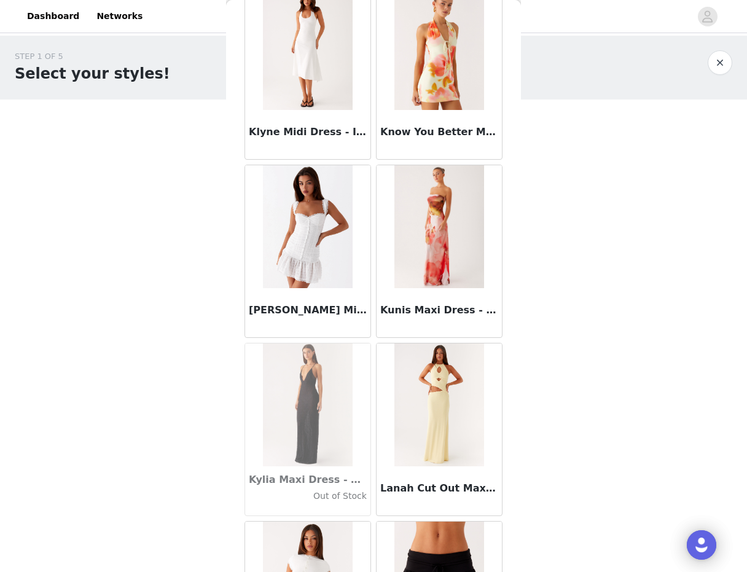
scroll to position [40505, 0]
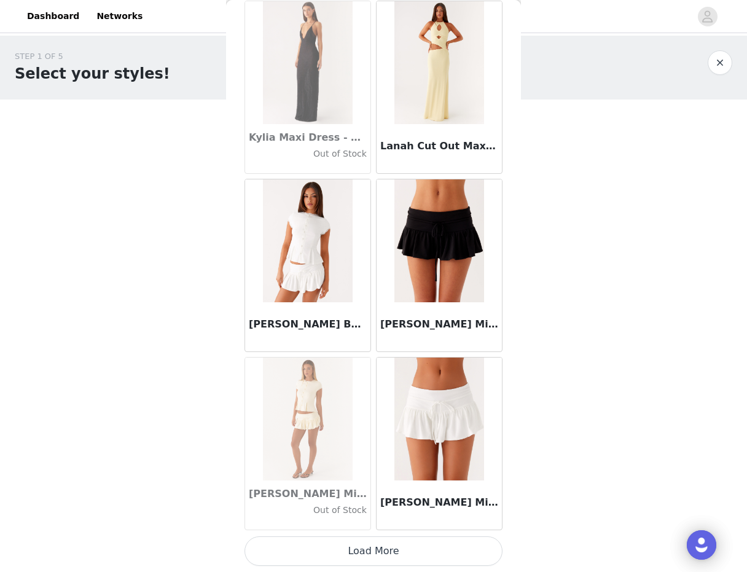
click at [334, 547] on button "Load More" at bounding box center [374, 550] width 258 height 29
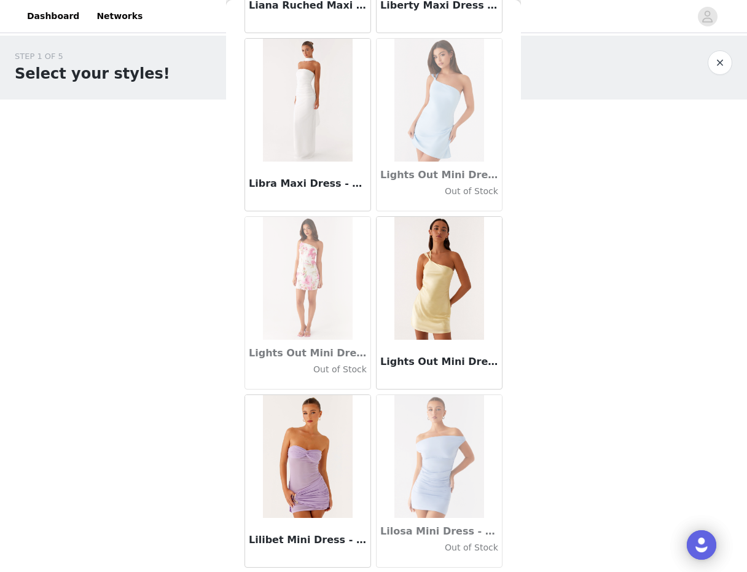
scroll to position [42286, 0]
